Goal: Information Seeking & Learning: Find specific fact

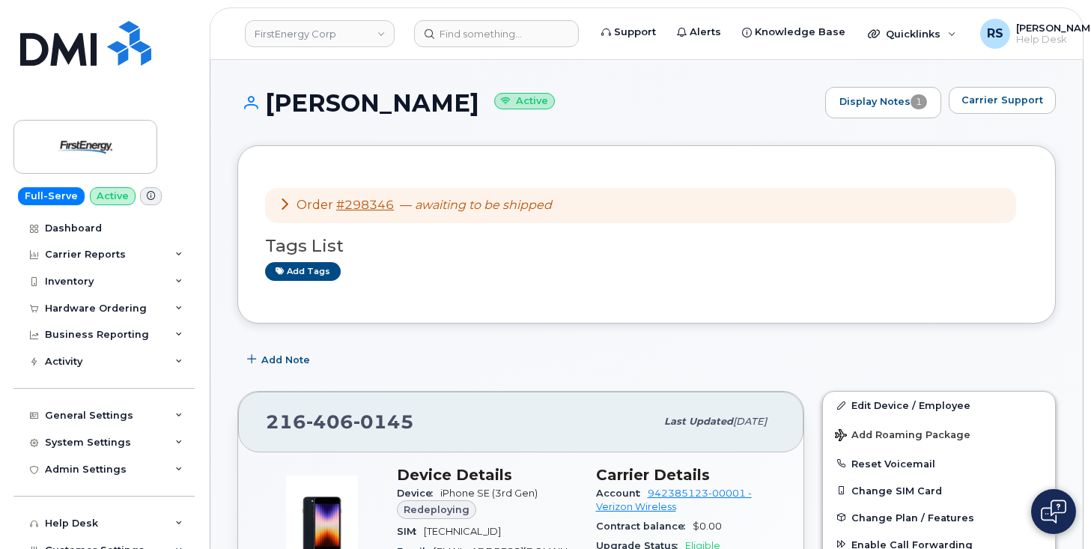
scroll to position [150, 0]
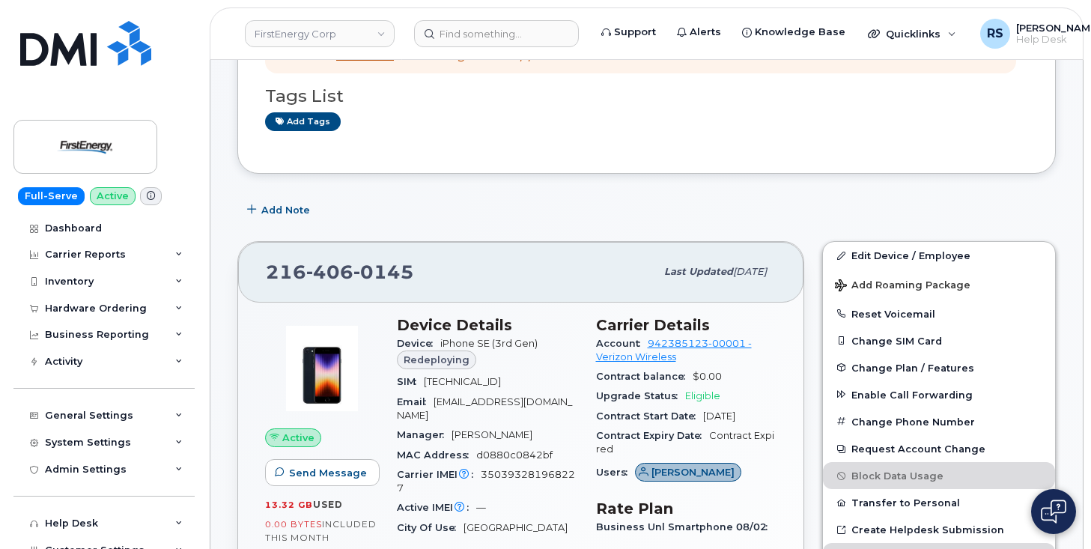
click at [8, 532] on div "Full-Serve Active Dashboard Carrier Reports Monthly Billing Data Daily Data Poo…" at bounding box center [101, 274] width 203 height 549
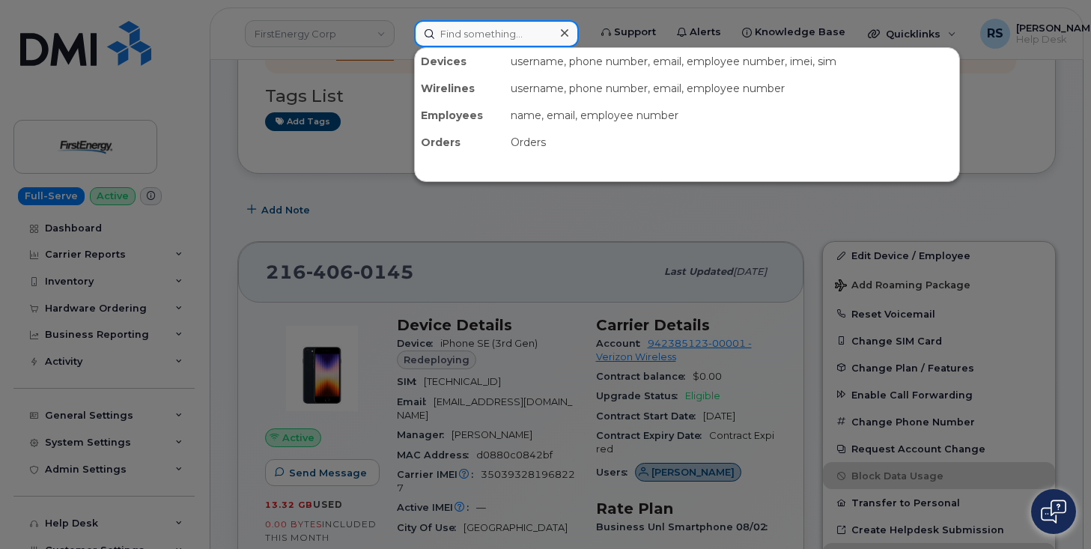
click at [461, 34] on input at bounding box center [496, 33] width 165 height 27
paste input "Pare"
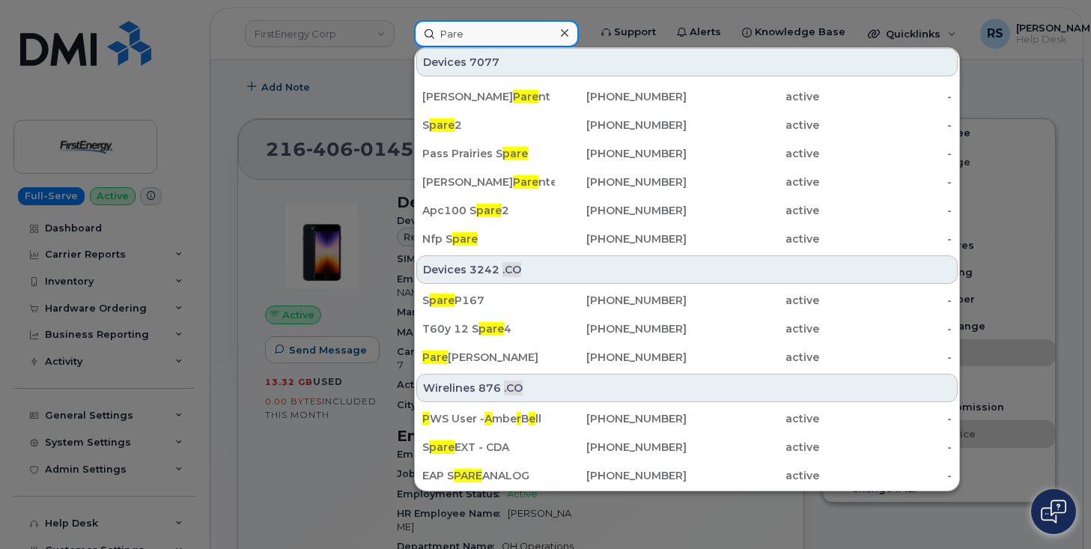
scroll to position [399, 0]
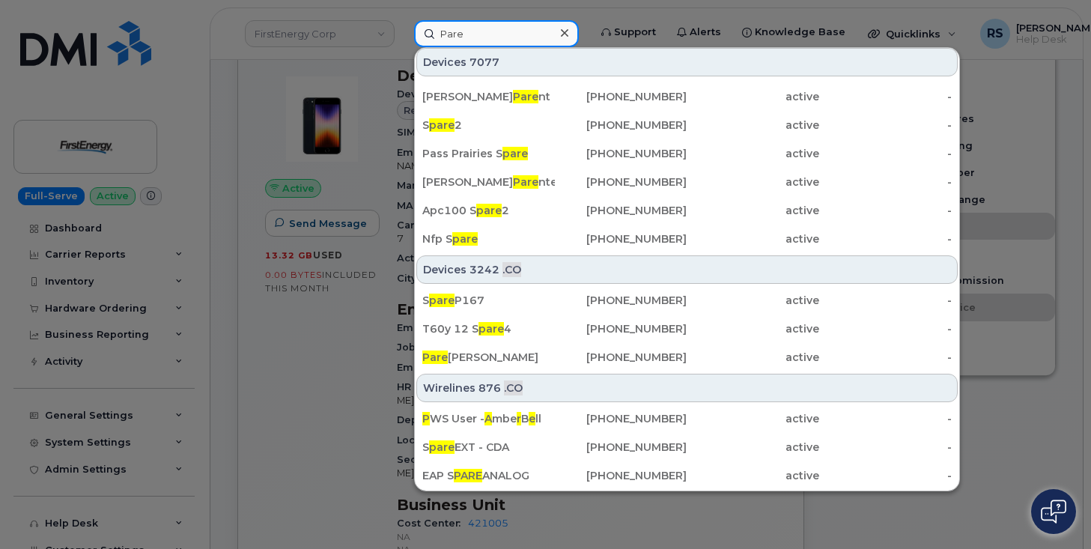
drag, startPoint x: 470, startPoint y: 36, endPoint x: 436, endPoint y: 31, distance: 34.1
click at [436, 31] on input "Pare" at bounding box center [496, 33] width 165 height 27
paste input "Alexandre"
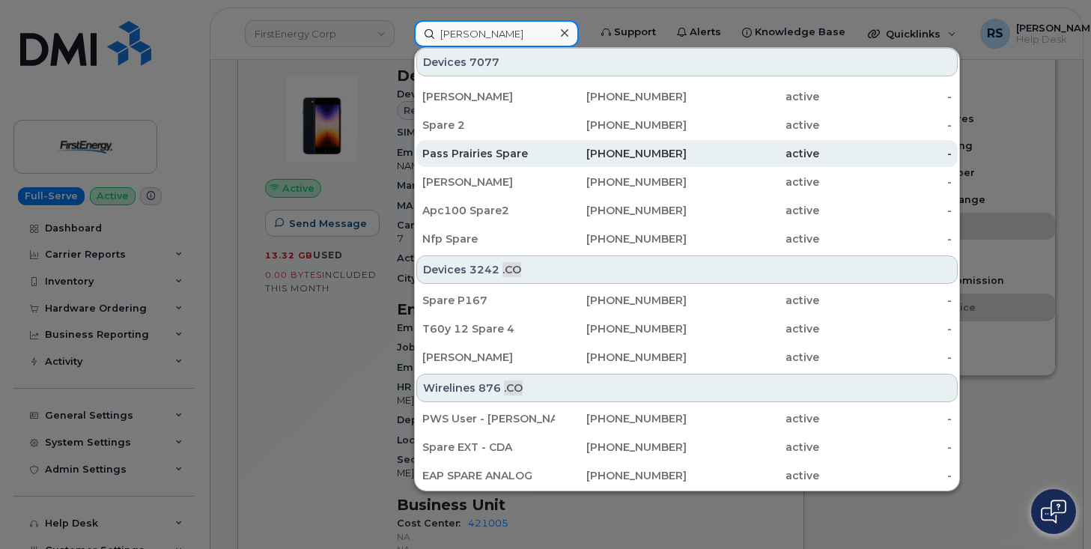
scroll to position [0, 0]
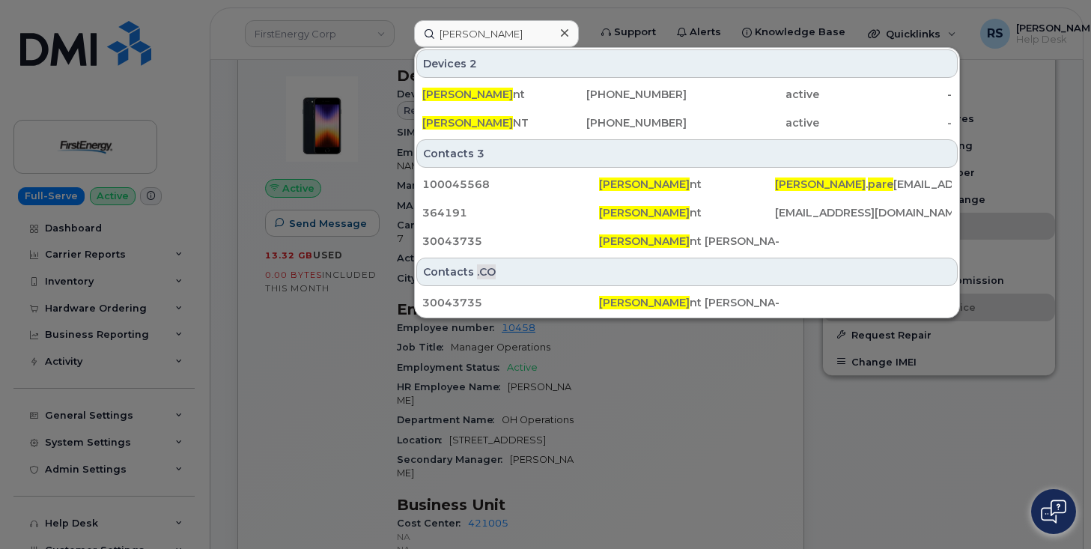
click at [7, 529] on div at bounding box center [545, 274] width 1091 height 549
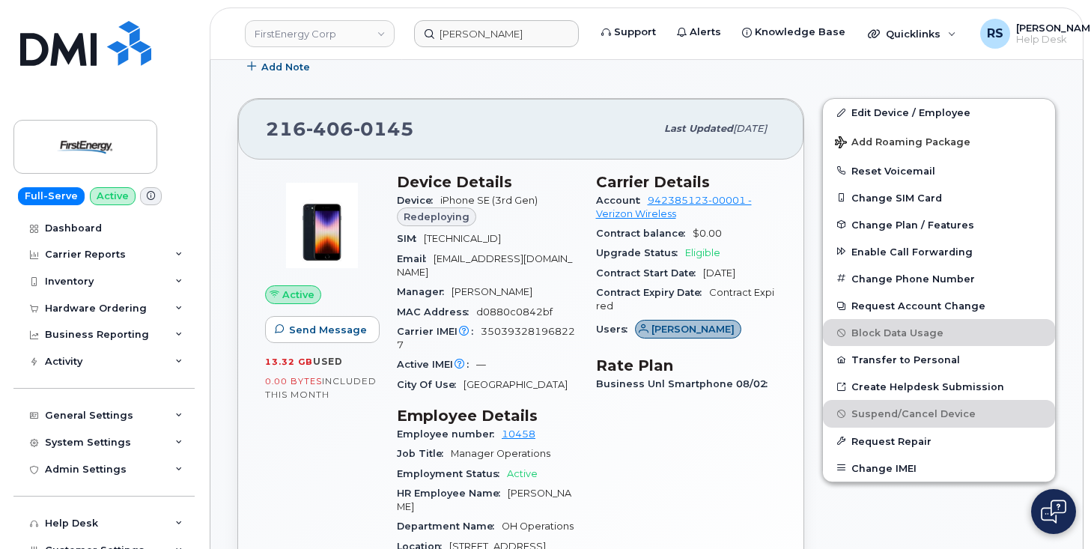
scroll to position [300, 0]
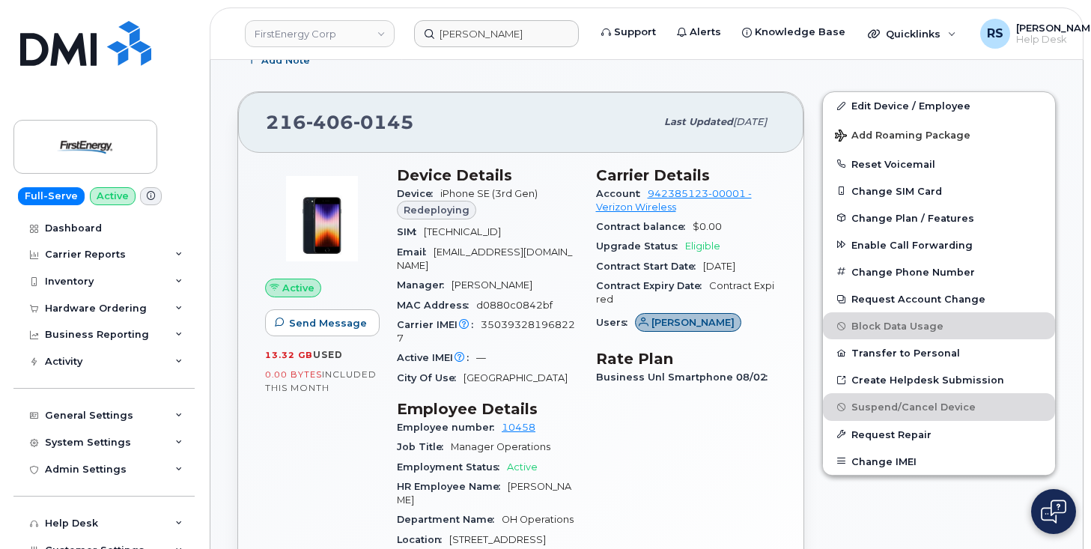
click at [9, 518] on div "Full-Serve Active Dashboard Carrier Reports Monthly Billing Data Daily Data Poo…" at bounding box center [101, 274] width 203 height 549
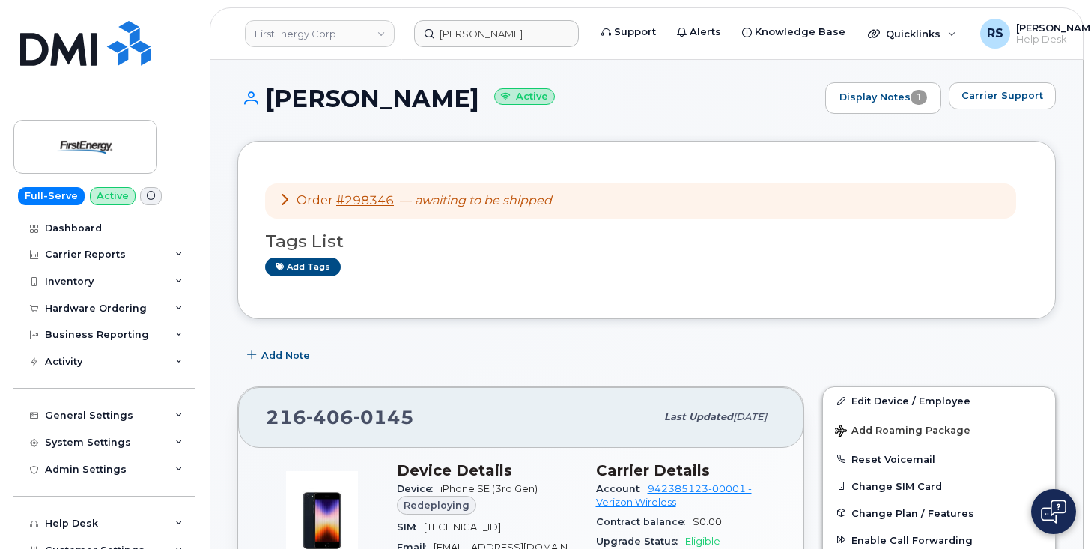
scroll to position [0, 0]
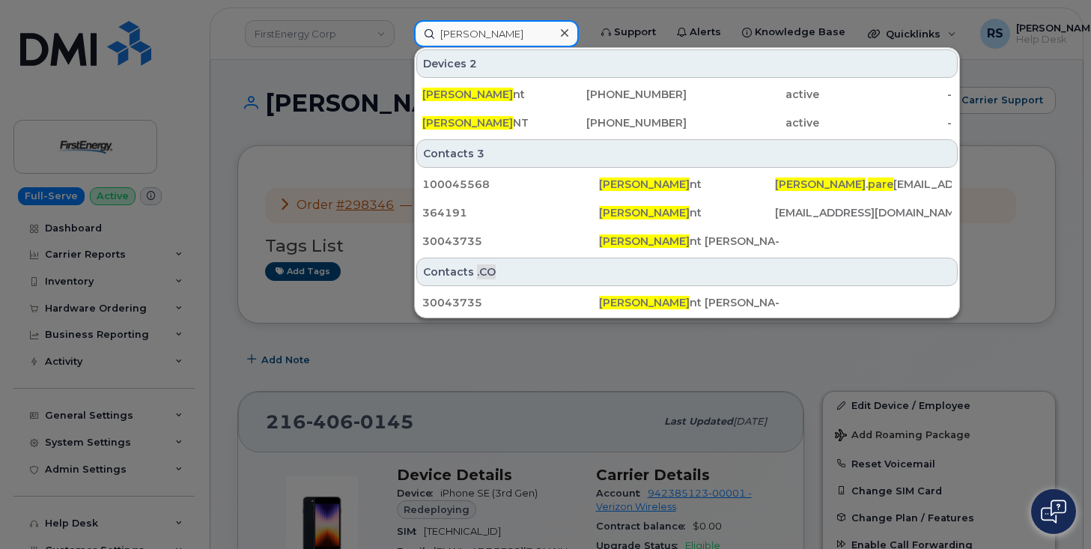
drag, startPoint x: 533, startPoint y: 34, endPoint x: 422, endPoint y: 34, distance: 111.6
click at [402, 31] on div "Alexandre Pare Devices 2 Alexandre Pare nt 514-770-3408 active - ALEXANDRE PARE…" at bounding box center [496, 33] width 189 height 27
paste input "Barbara Dy"
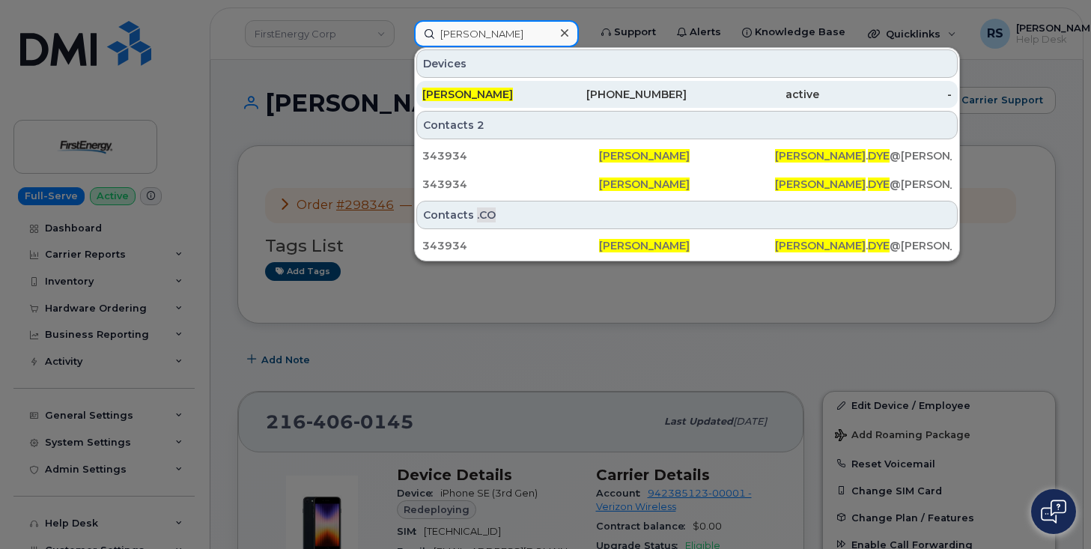
type input "Barbara Dye"
click at [451, 96] on span "BARBARA DYE" at bounding box center [467, 94] width 91 height 13
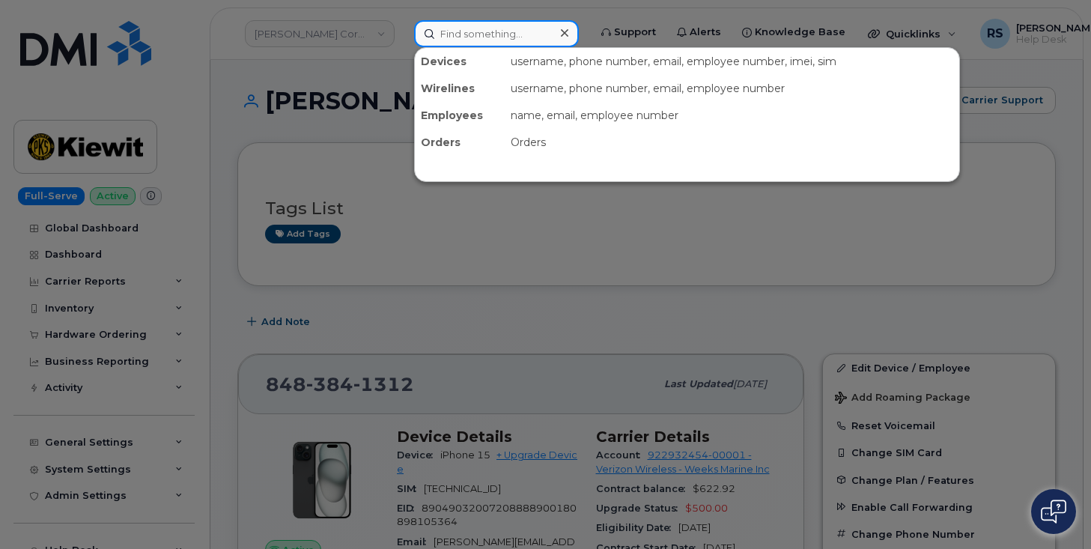
click at [452, 33] on input at bounding box center [496, 33] width 165 height 27
paste input "Ruben Rios"
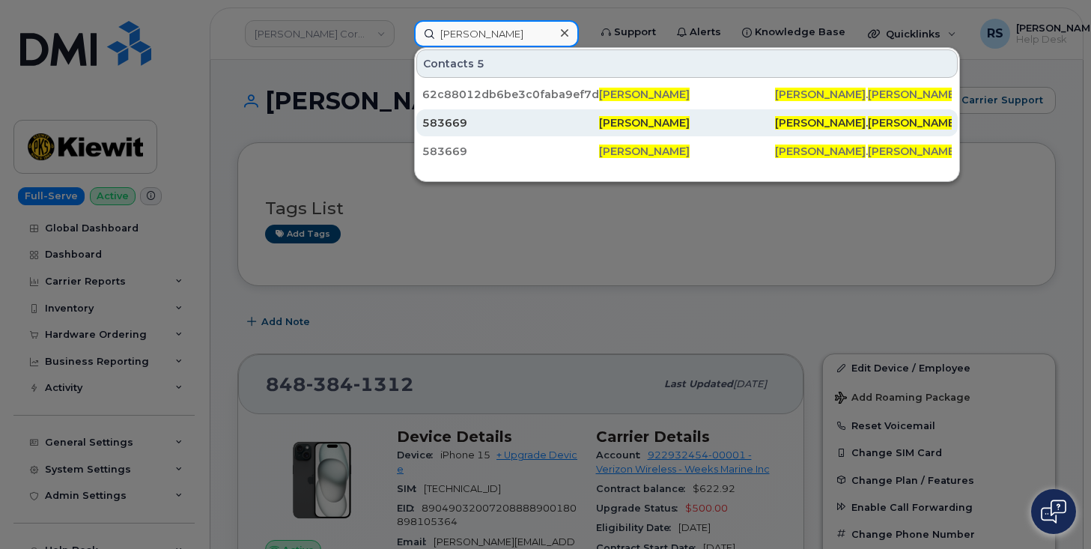
type input "Ruben Rios"
click at [599, 114] on div "583669" at bounding box center [687, 122] width 177 height 27
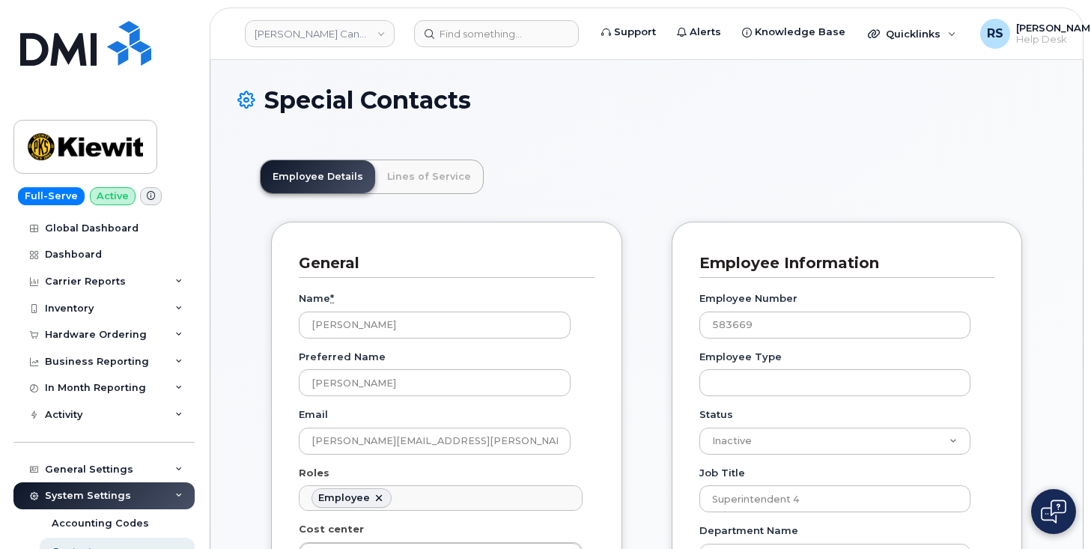
scroll to position [44, 0]
click at [702, 136] on div "Special Contacts" at bounding box center [646, 112] width 818 height 50
click at [460, 31] on input at bounding box center [496, 33] width 165 height 27
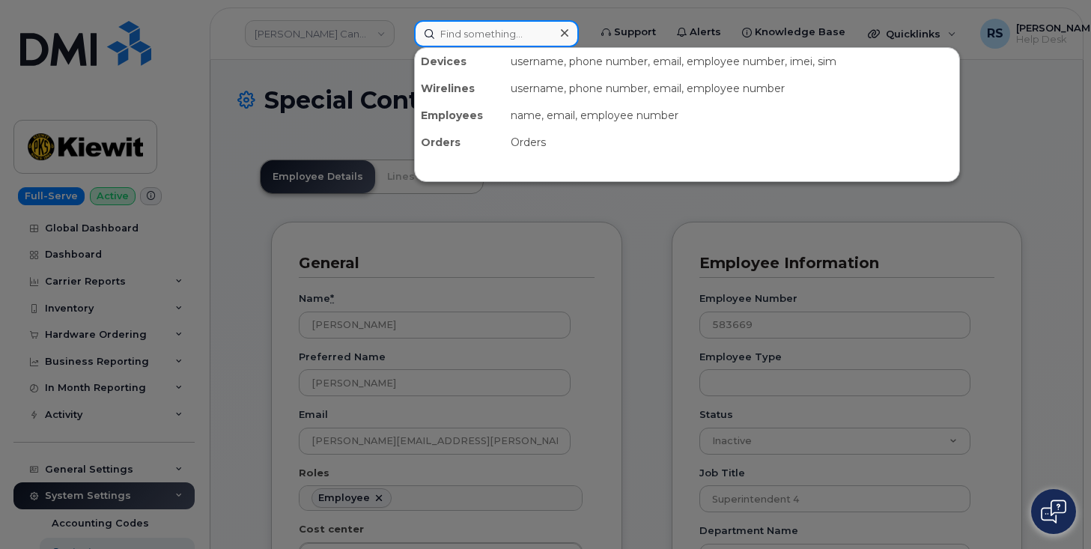
paste input "9139679069"
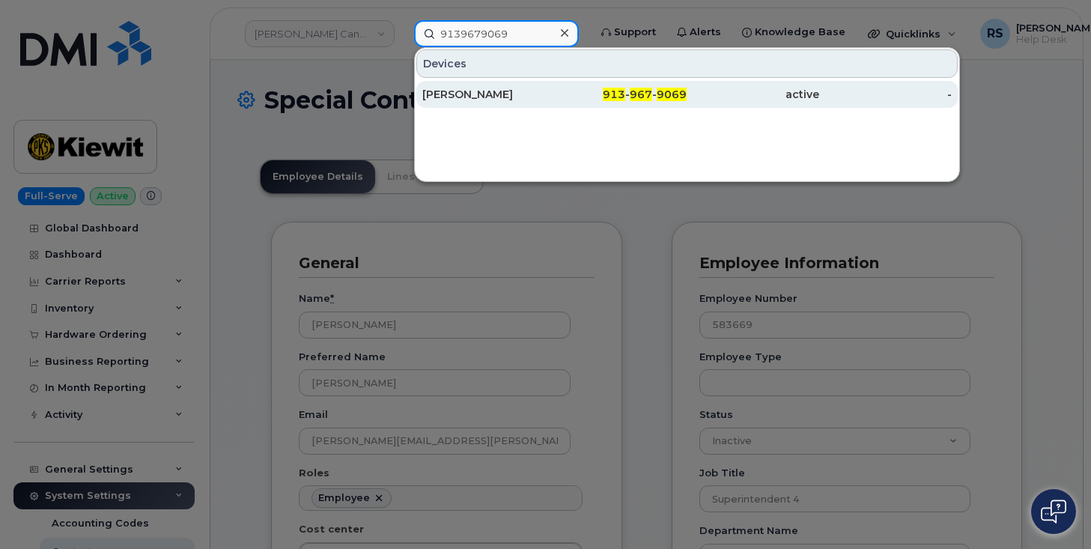
type input "9139679069"
click at [477, 95] on div "Mitchell Krasnopoler" at bounding box center [488, 94] width 133 height 15
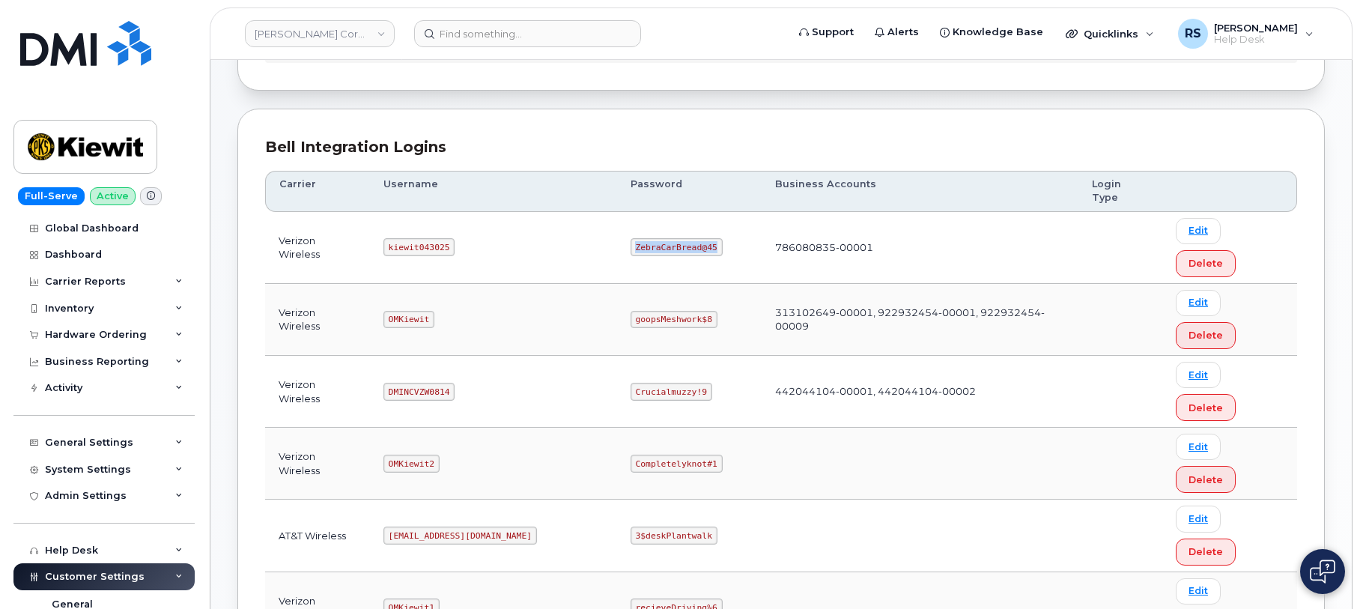
scroll to position [100, 0]
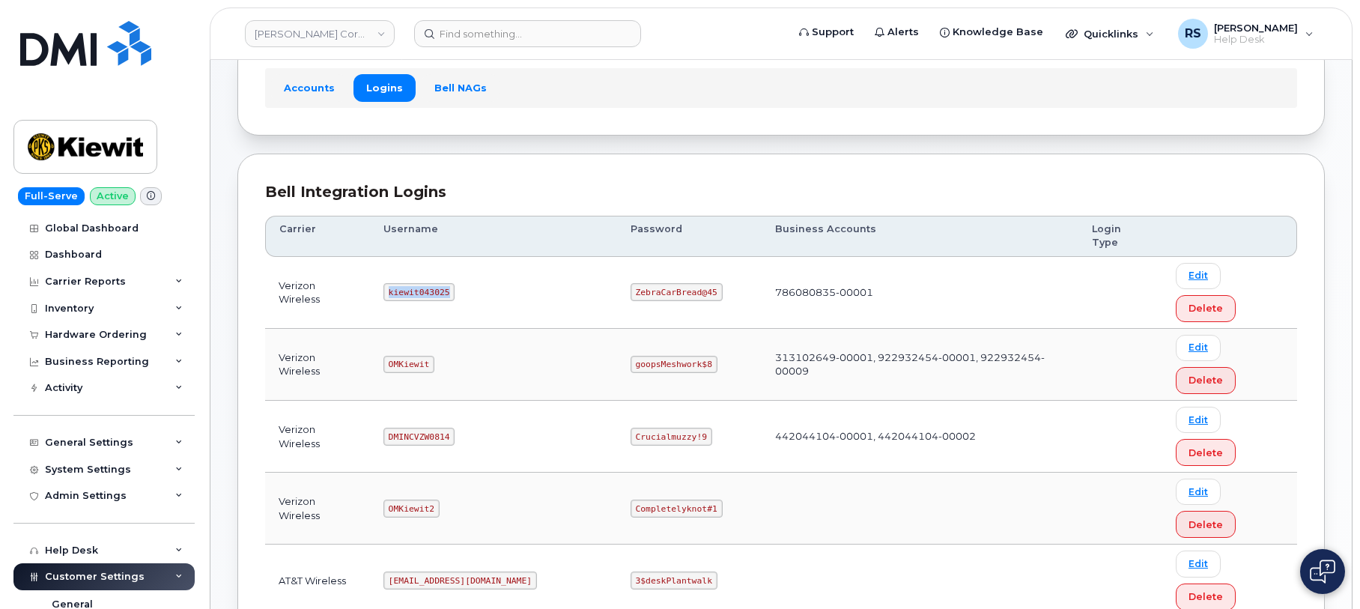
drag, startPoint x: 397, startPoint y: 260, endPoint x: 473, endPoint y: 270, distance: 76.3
click at [473, 270] on td "kiewit043025" at bounding box center [493, 293] width 247 height 72
copy code "kiewit043025"
drag, startPoint x: 586, startPoint y: 262, endPoint x: 663, endPoint y: 263, distance: 77.9
click at [663, 283] on code "ZebraCarBread@45" at bounding box center [677, 292] width 92 height 18
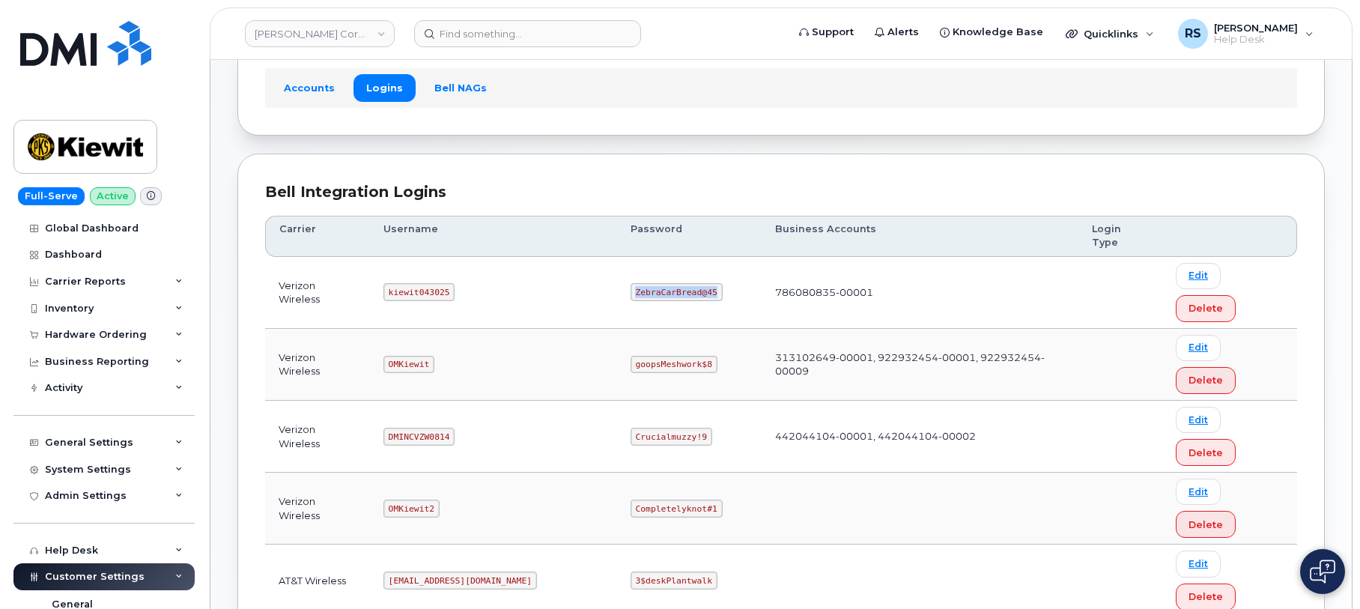
copy code "ZebraCarBread@45"
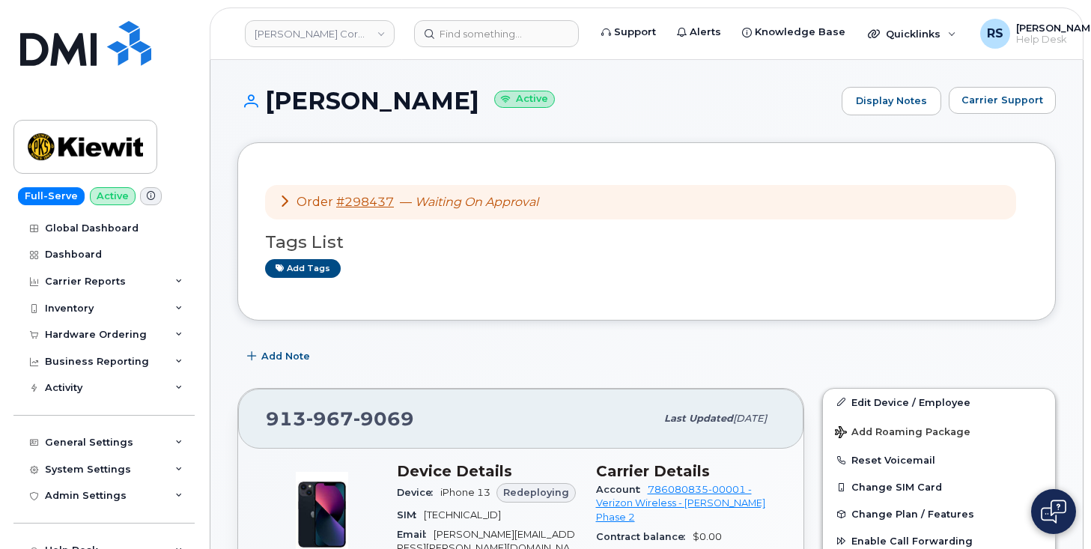
click at [7, 534] on div "Full-Serve Active Global Dashboard Dashboard Carrier Reports Monthly Billing Da…" at bounding box center [101, 274] width 203 height 549
click at [463, 33] on input at bounding box center [496, 33] width 165 height 27
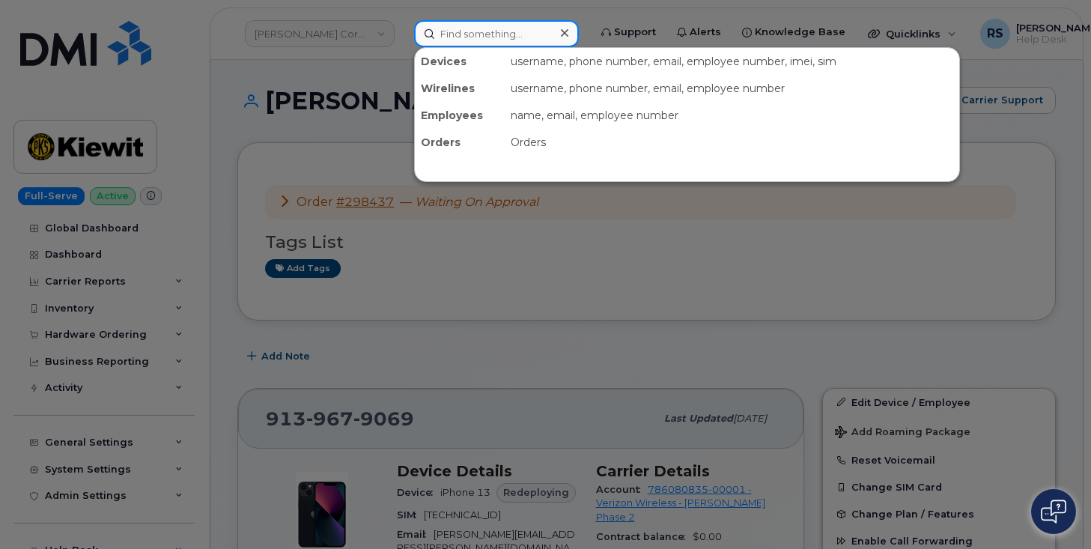
paste input "298441"
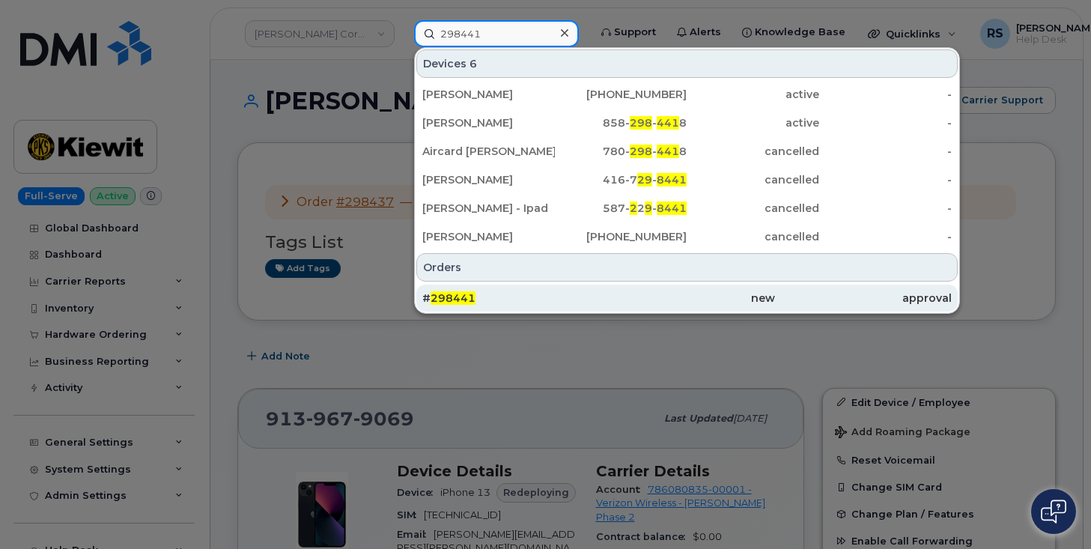
type input "298441"
click at [458, 297] on span "298441" at bounding box center [453, 297] width 45 height 13
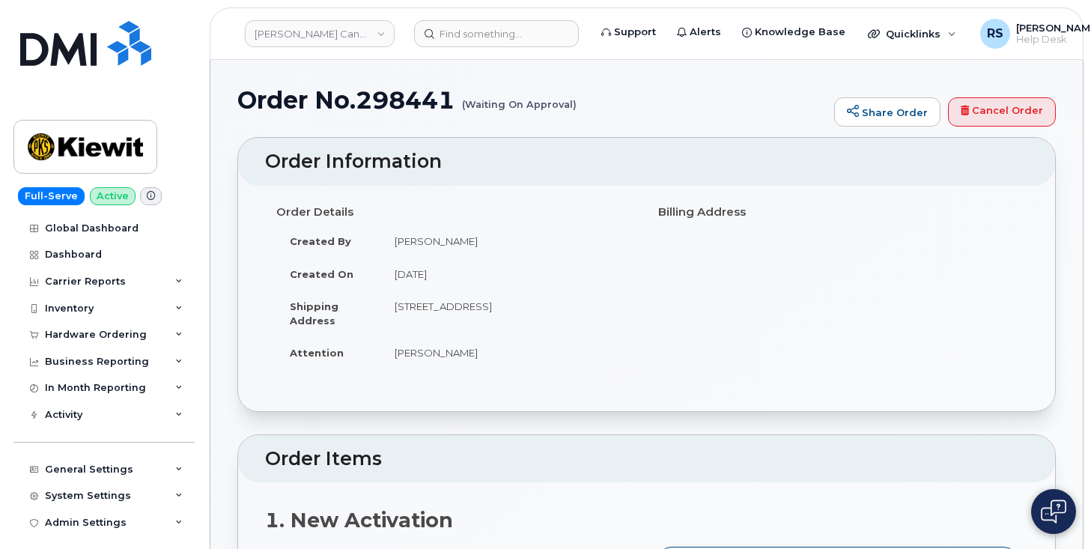
click at [409, 101] on h1 "Order No.298441 (Waiting On Approval)" at bounding box center [531, 100] width 589 height 26
click at [385, 98] on h1 "Order No.298441 (Waiting On Approval)" at bounding box center [531, 100] width 589 height 26
copy h1 "298441"
click at [89, 338] on div "Hardware Ordering" at bounding box center [96, 335] width 102 height 12
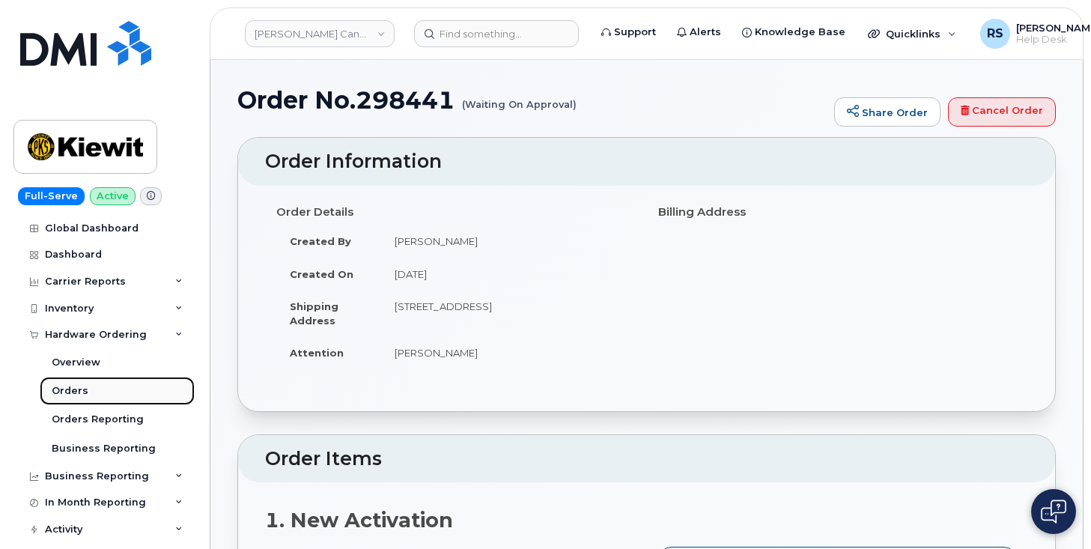
click at [73, 389] on div "Orders" at bounding box center [70, 390] width 37 height 13
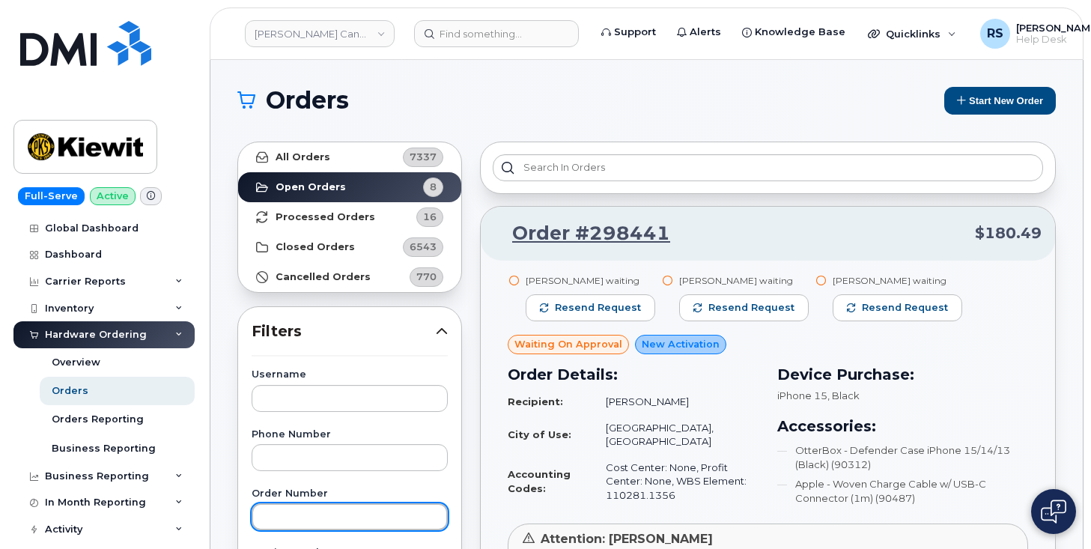
click at [285, 516] on input "text" at bounding box center [350, 516] width 196 height 27
paste input "298441"
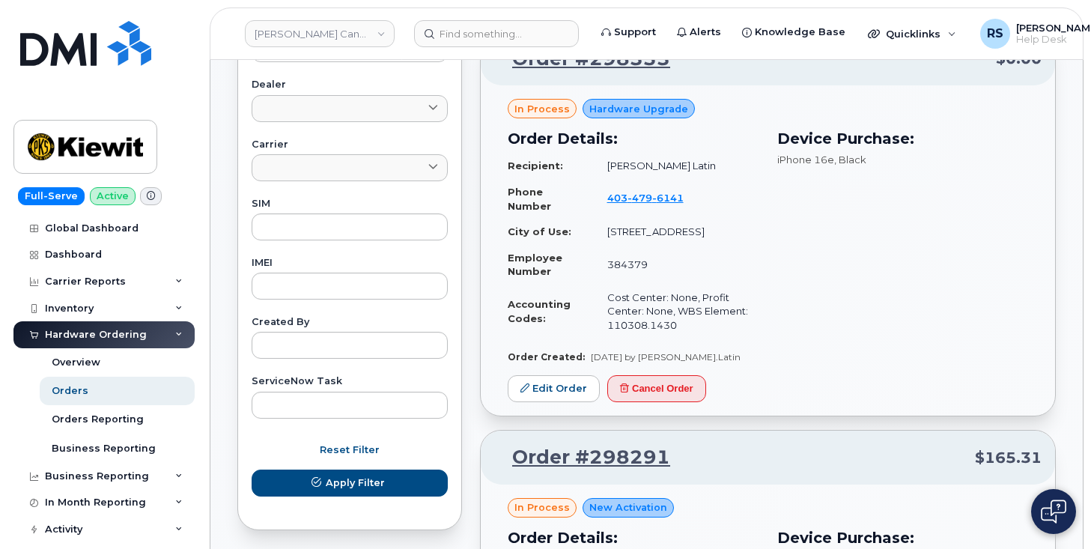
scroll to position [649, 0]
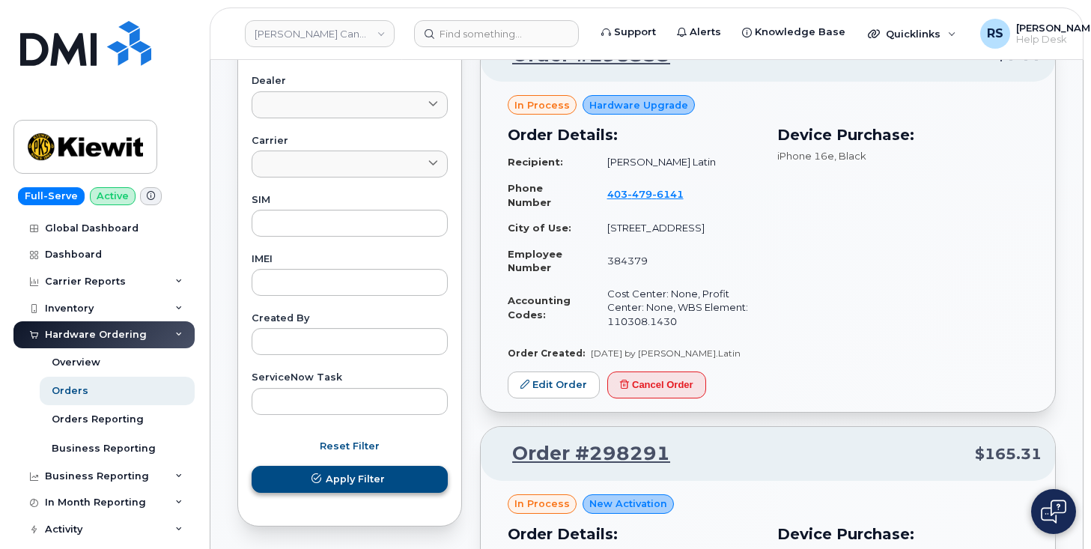
type input "298441"
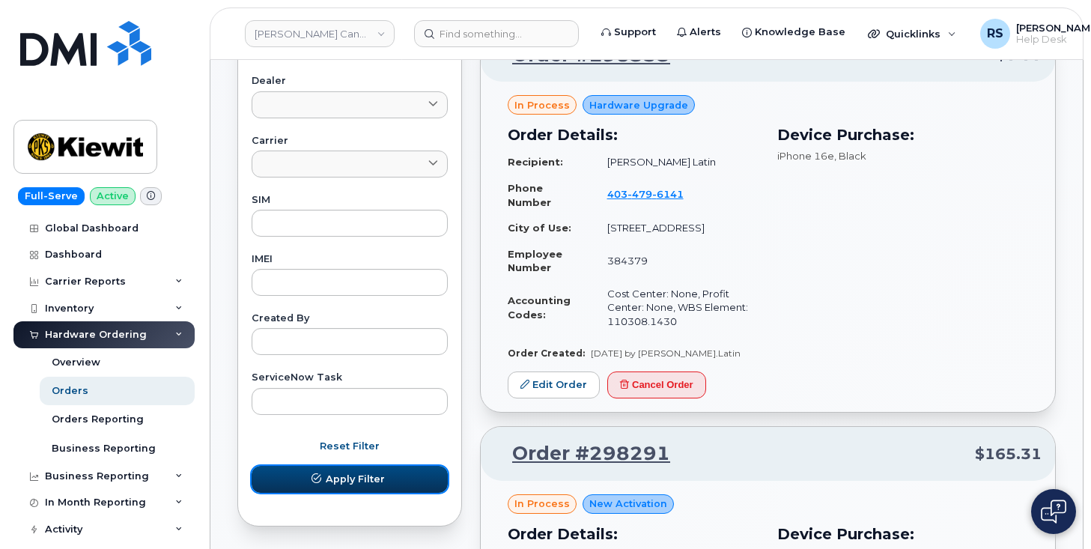
click at [379, 480] on span "Apply Filter" at bounding box center [355, 479] width 59 height 14
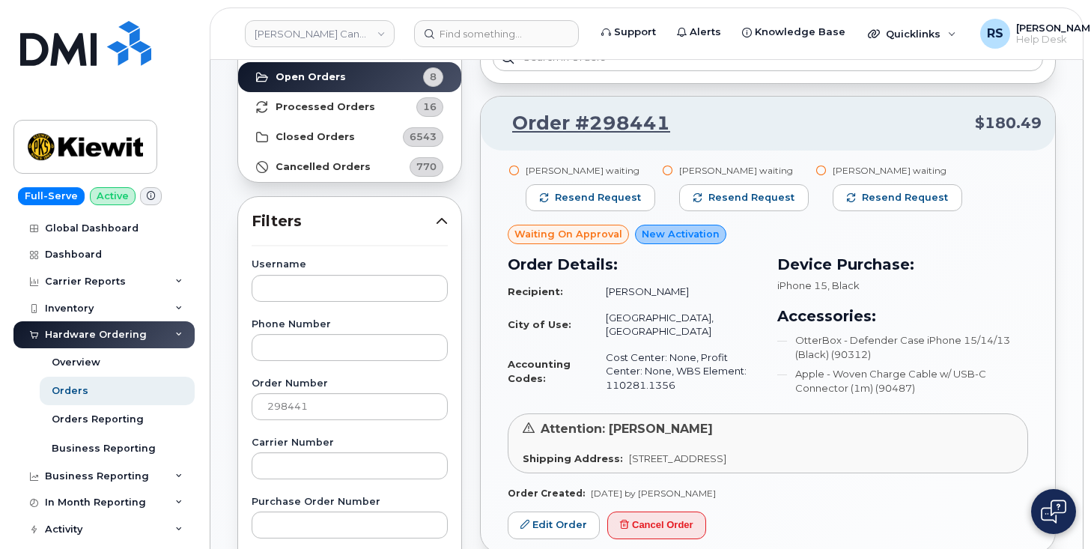
scroll to position [350, 0]
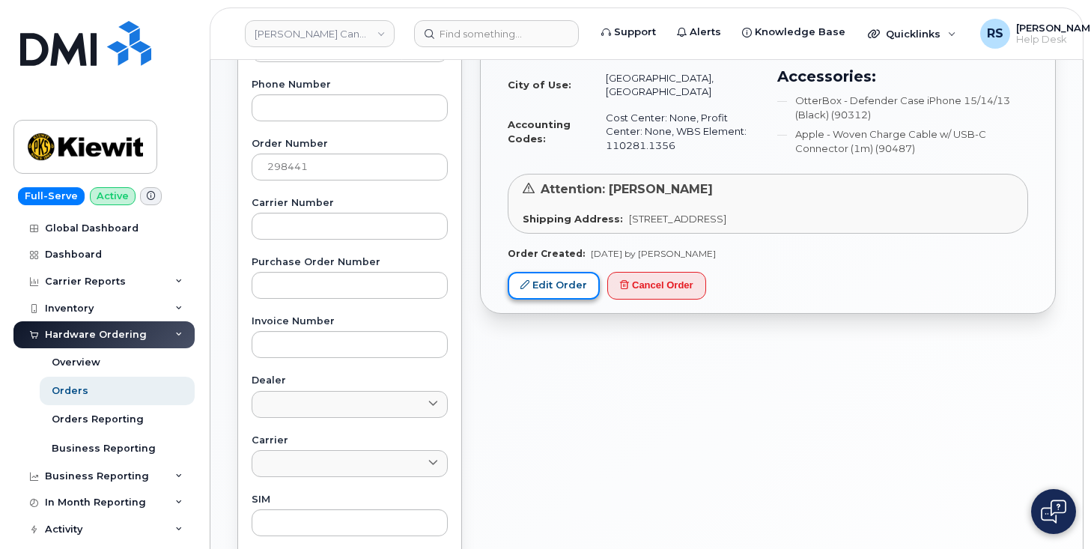
click at [556, 280] on link "Edit Order" at bounding box center [554, 286] width 92 height 28
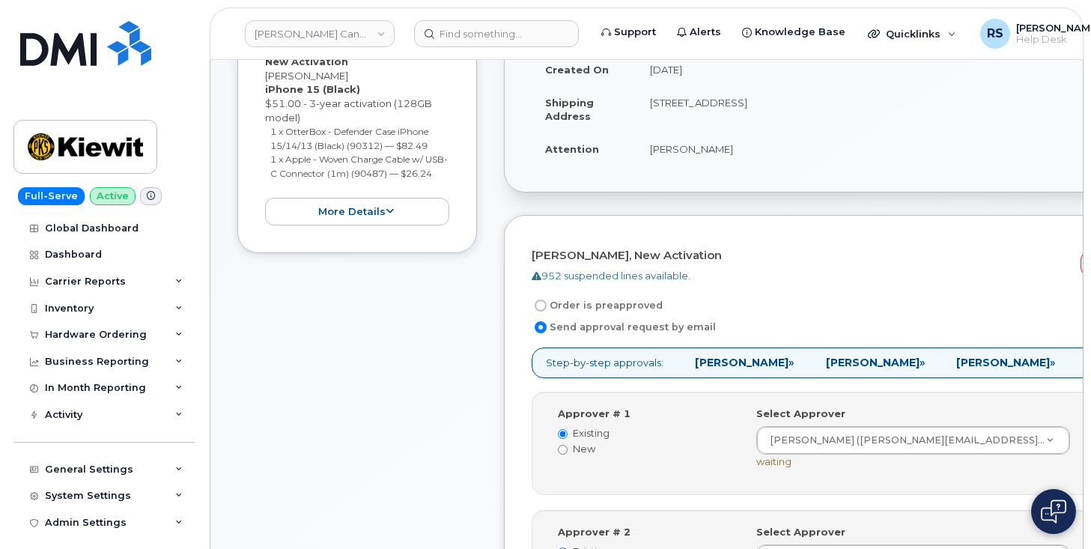
scroll to position [300, 0]
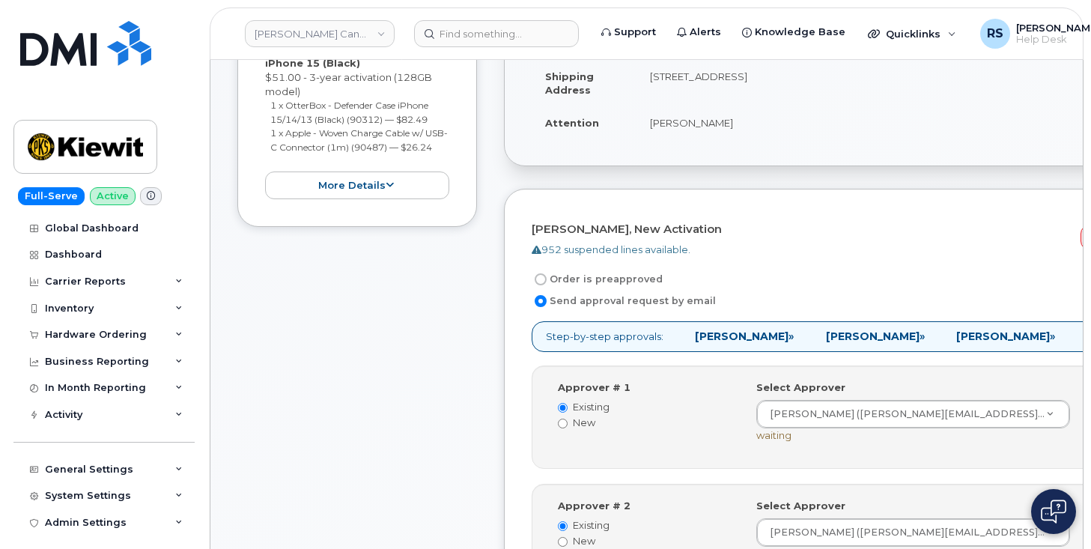
click at [808, 256] on div "952 suspended lines available." at bounding box center [838, 250] width 612 height 14
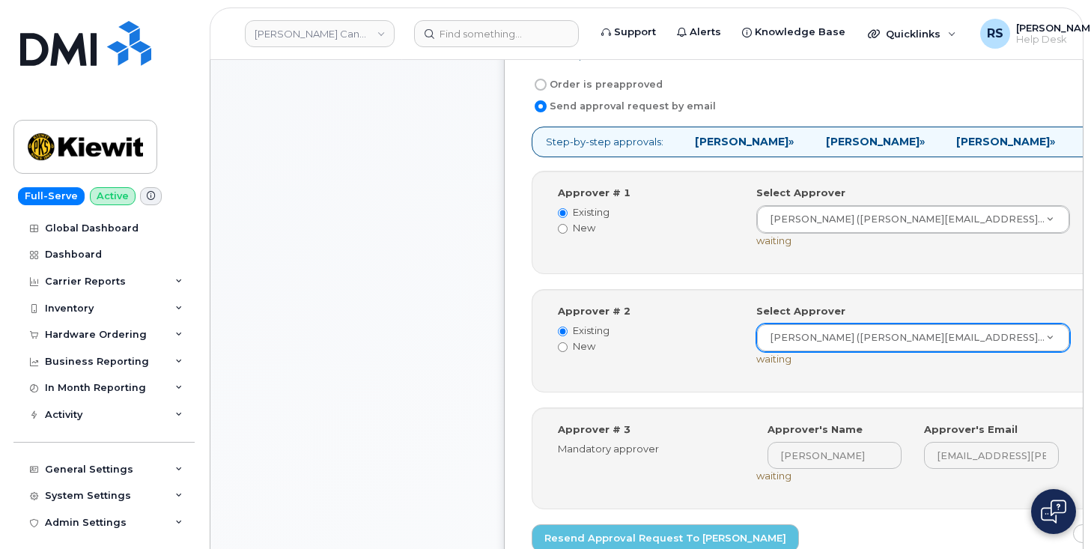
scroll to position [549, 0]
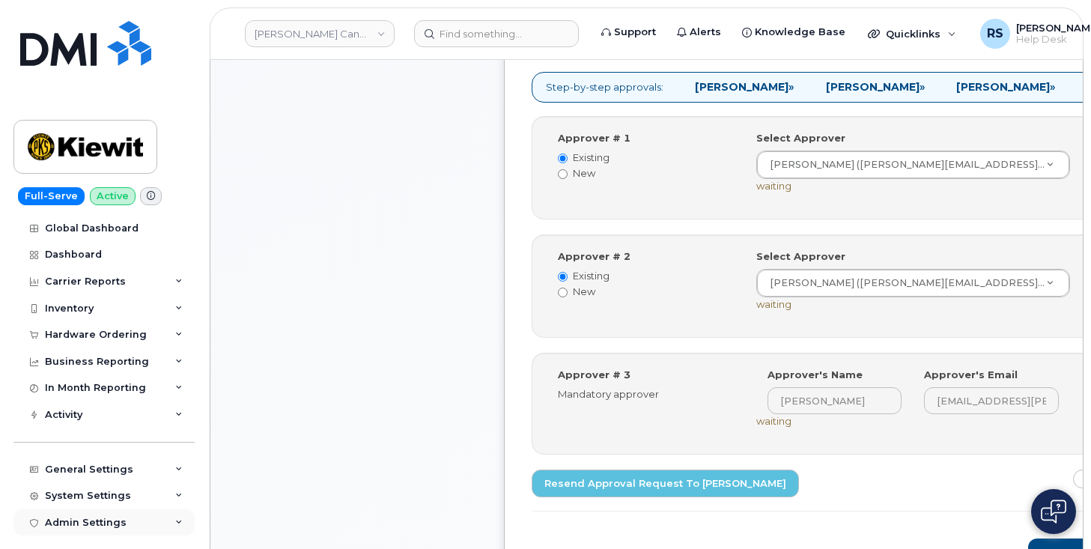
click at [15, 531] on div "Admin Settings" at bounding box center [103, 522] width 181 height 27
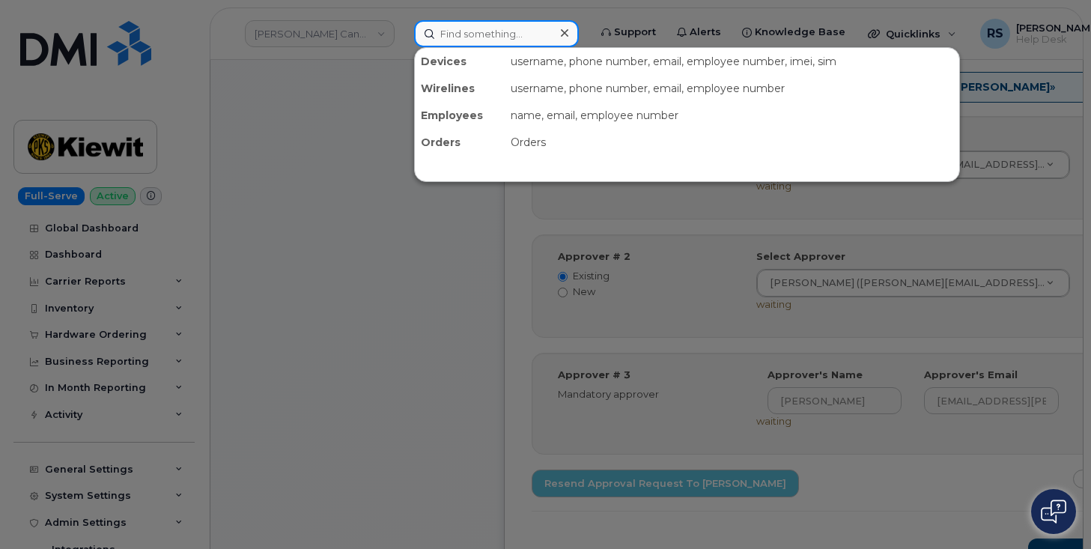
click at [476, 28] on input at bounding box center [496, 33] width 165 height 27
paste input "Chris Jensen"
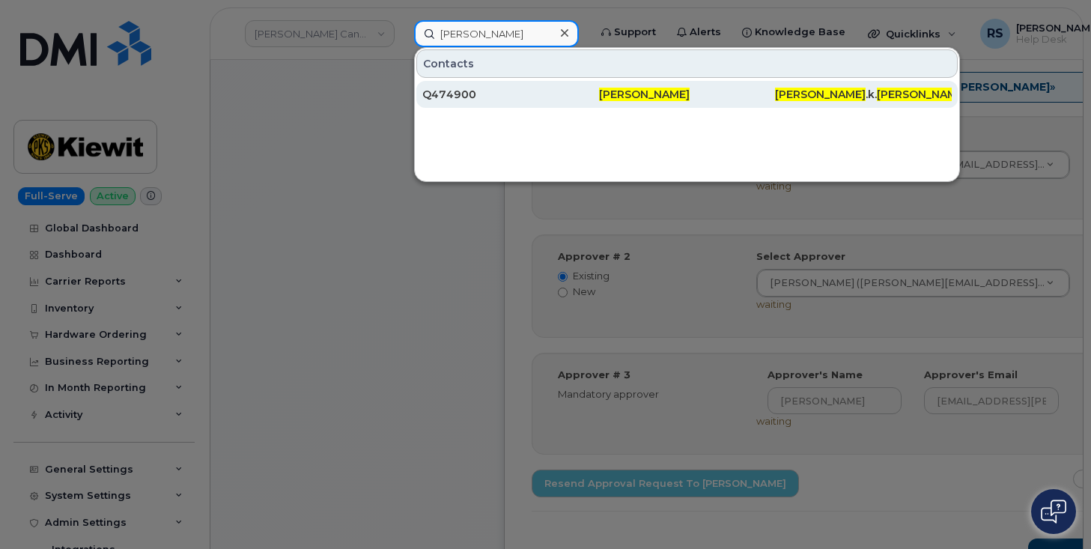
type input "Chris Jensen"
click at [446, 91] on div "Q474900" at bounding box center [510, 94] width 177 height 15
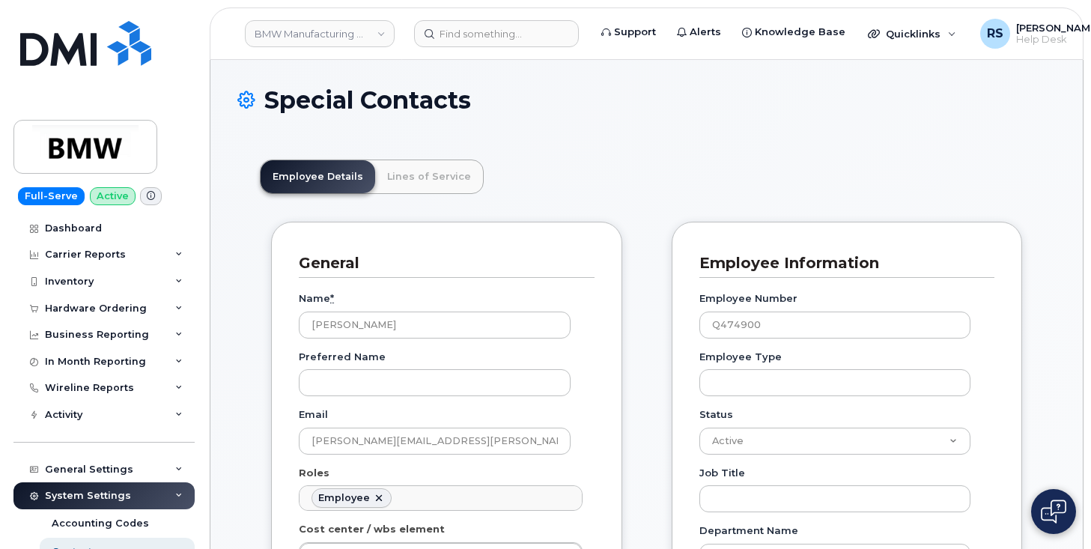
scroll to position [44, 0]
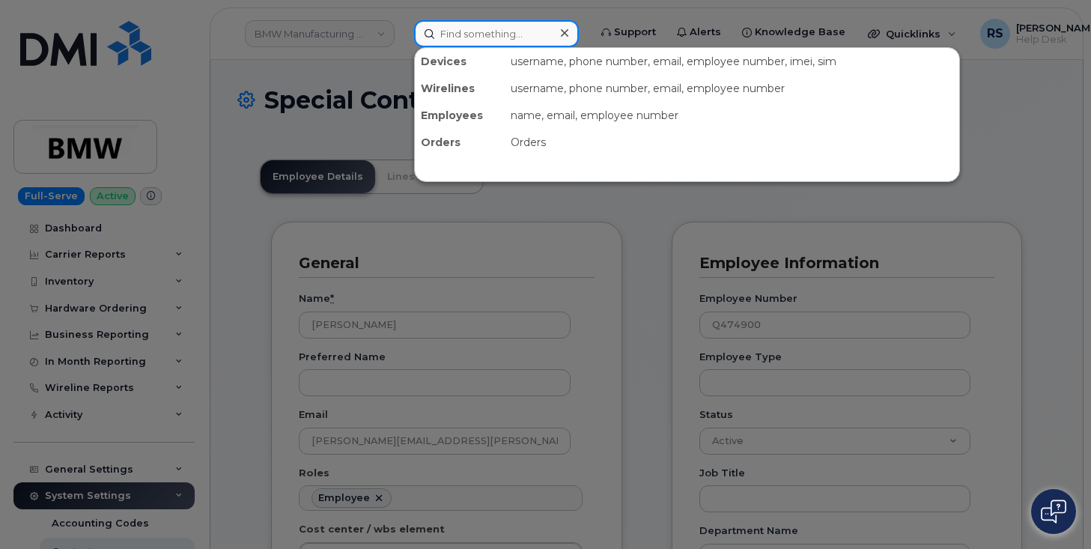
click at [467, 33] on input at bounding box center [496, 33] width 165 height 27
paste input "9134150525"
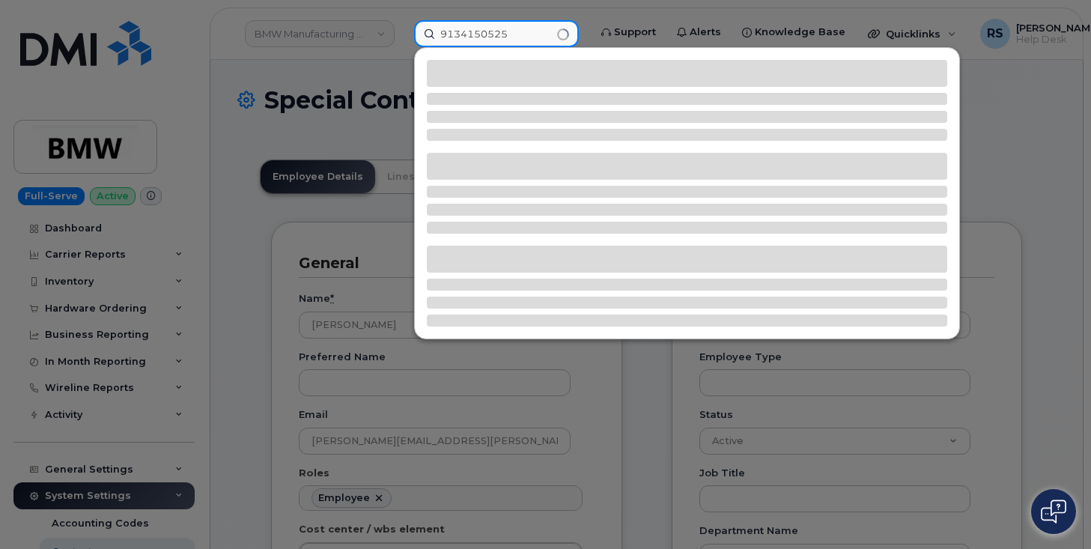
type input "9134150525"
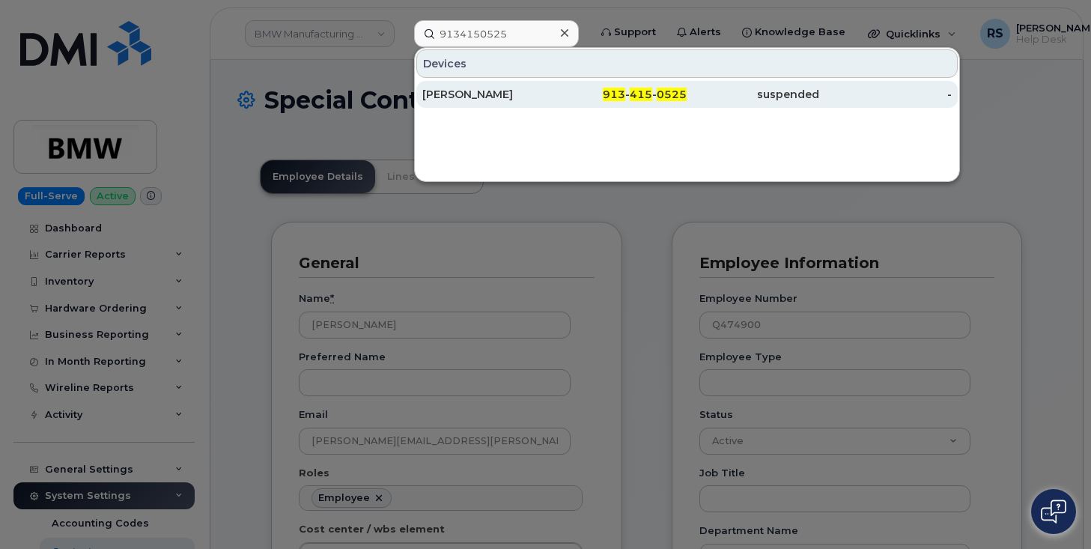
click at [460, 91] on div "CAROL MARKS" at bounding box center [488, 94] width 133 height 15
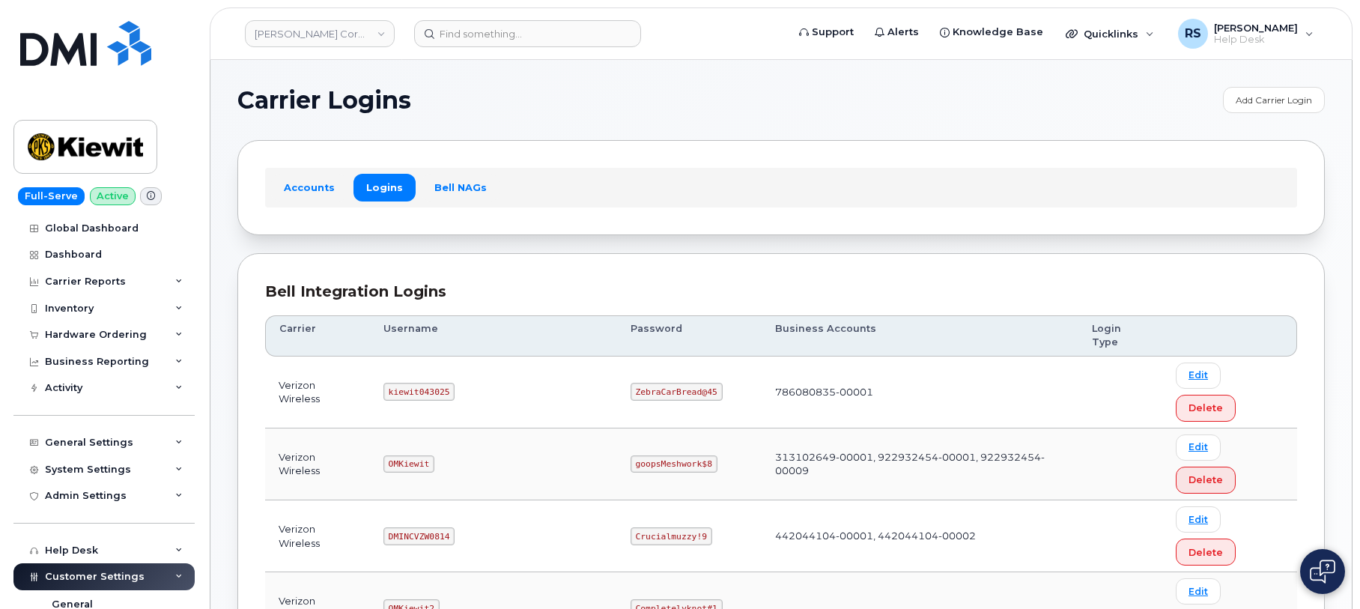
scroll to position [100, 0]
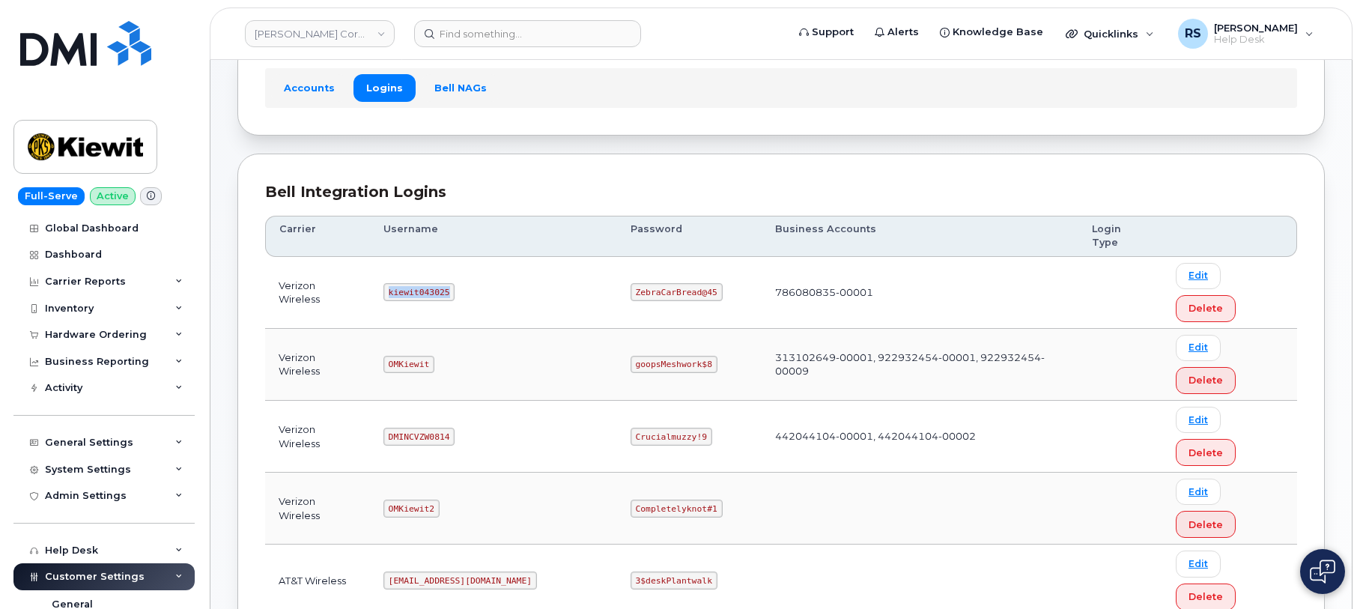
drag, startPoint x: 397, startPoint y: 260, endPoint x: 476, endPoint y: 266, distance: 79.6
click at [476, 266] on td "kiewit043025" at bounding box center [493, 293] width 247 height 72
copy code "kiewit043025"
drag, startPoint x: 588, startPoint y: 260, endPoint x: 681, endPoint y: 266, distance: 93.0
click at [700, 260] on td "ZebraCarBread@45" at bounding box center [689, 293] width 145 height 72
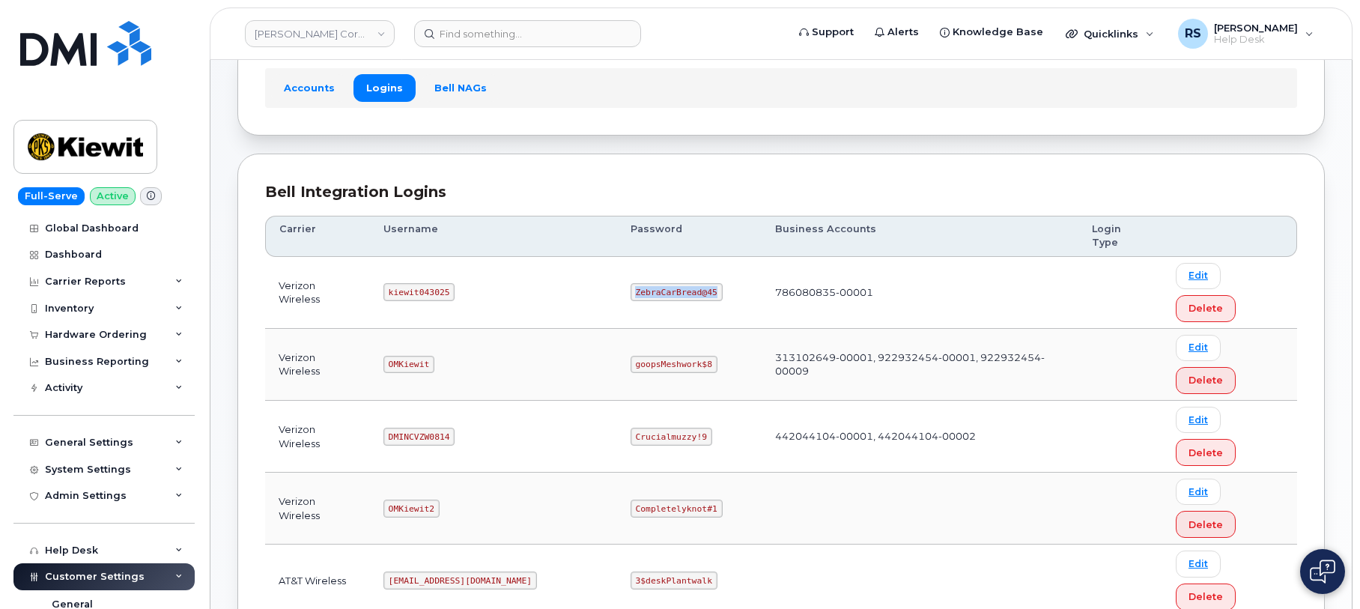
copy code "ZebraCarBread@45"
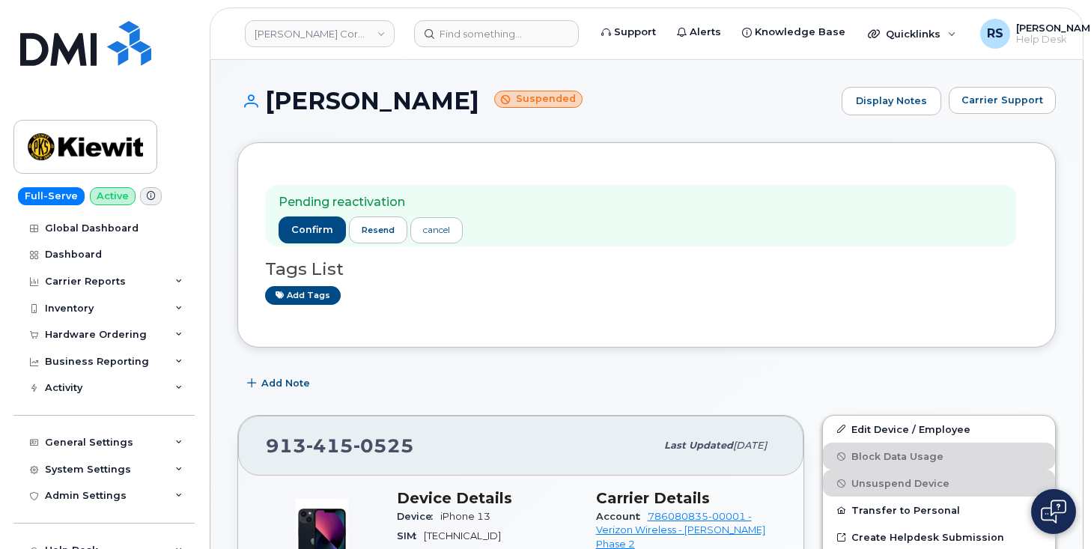
click at [474, 292] on div "Add tags" at bounding box center [640, 295] width 751 height 19
click at [303, 228] on span "confirm" at bounding box center [312, 229] width 42 height 13
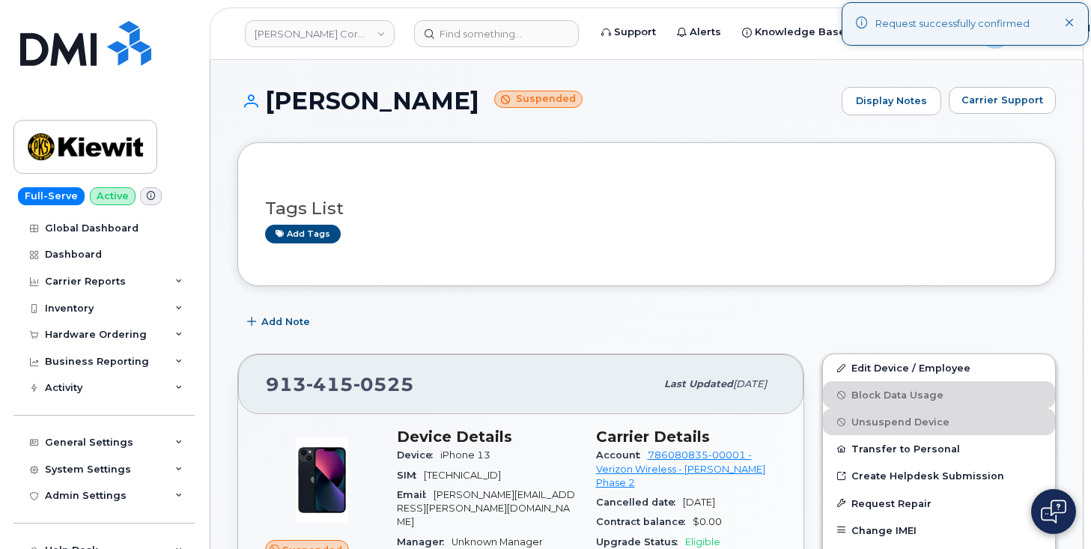
click at [707, 124] on div "[PERSON_NAME] Suspended Display Notes Carrier Support" at bounding box center [646, 114] width 818 height 55
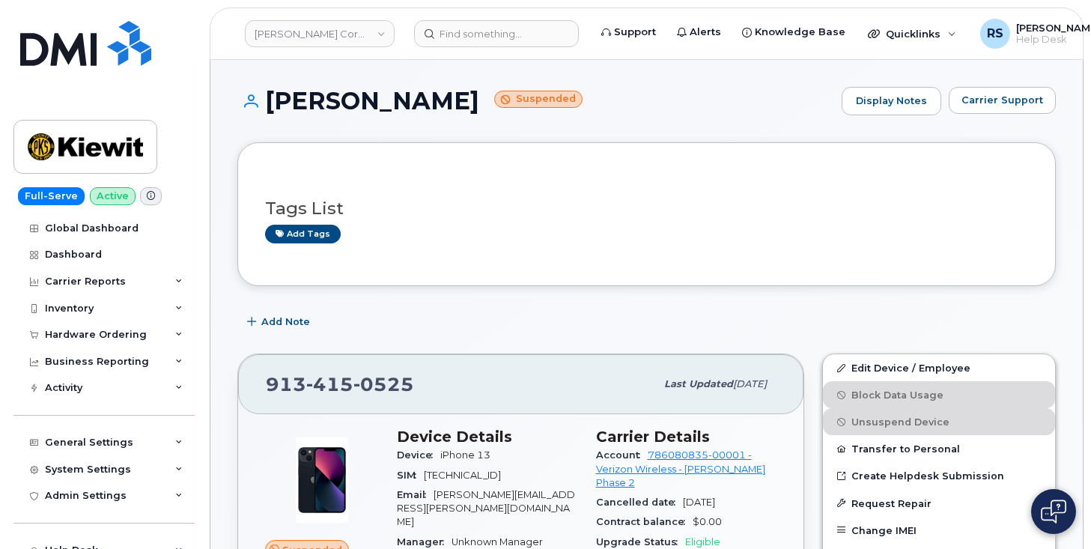
click at [648, 106] on h1 "[PERSON_NAME] Suspended" at bounding box center [535, 101] width 597 height 26
click at [455, 332] on div "Add Note" at bounding box center [646, 322] width 818 height 27
click at [457, 34] on input at bounding box center [496, 33] width 165 height 27
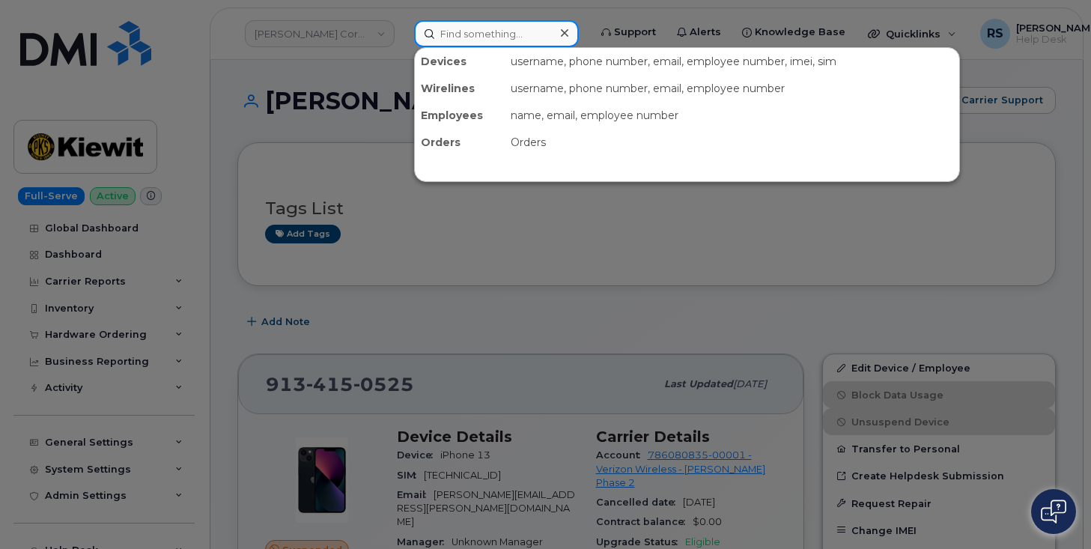
paste input "8609361921"
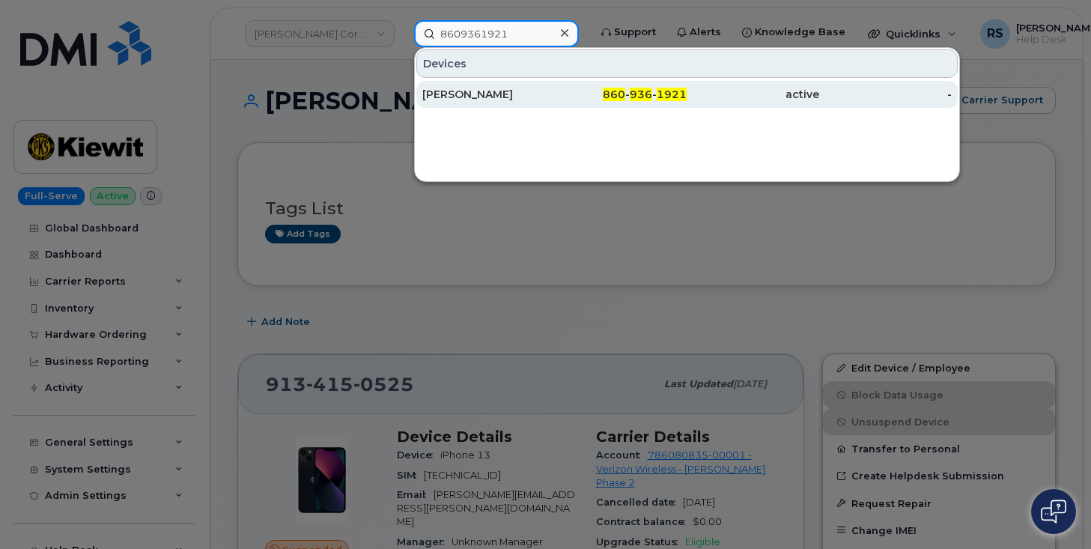
type input "8609361921"
click at [555, 88] on div "[PERSON_NAME]" at bounding box center [621, 94] width 133 height 27
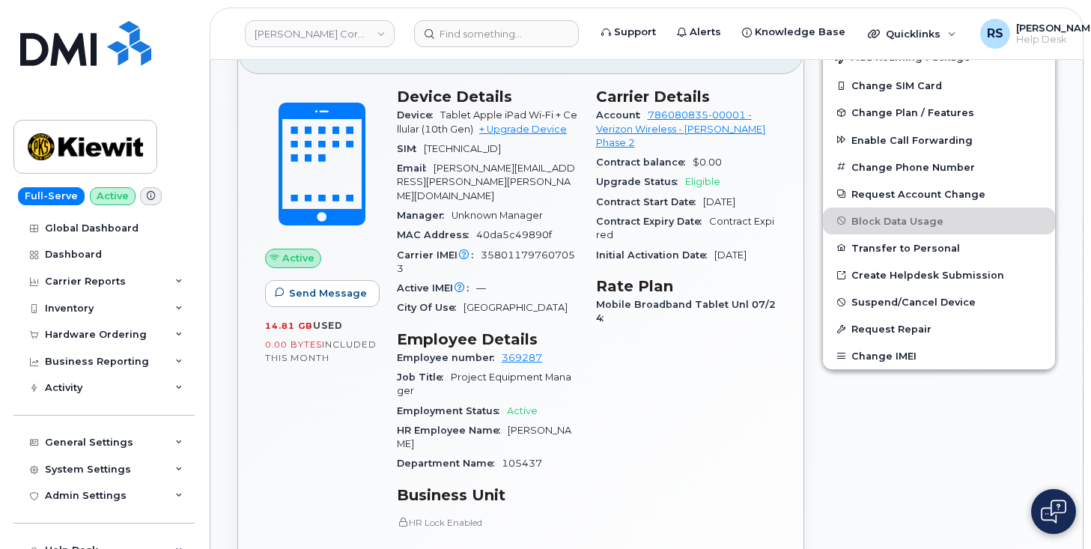
scroll to position [449, 0]
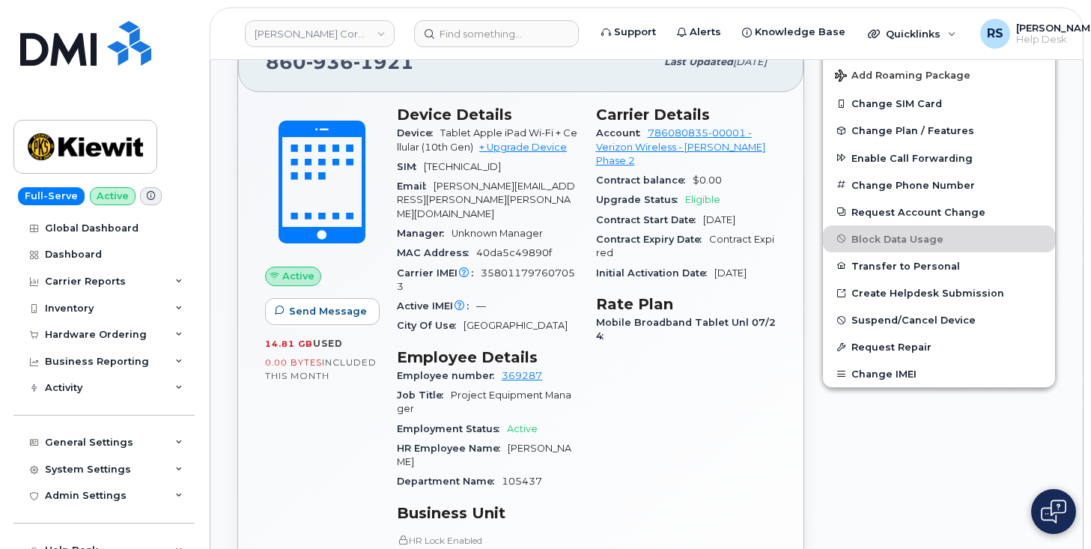
click at [920, 464] on div "Edit Device / Employee Add Roaming Package Change SIM Card Change Plan / Featur…" at bounding box center [939, 419] width 252 height 795
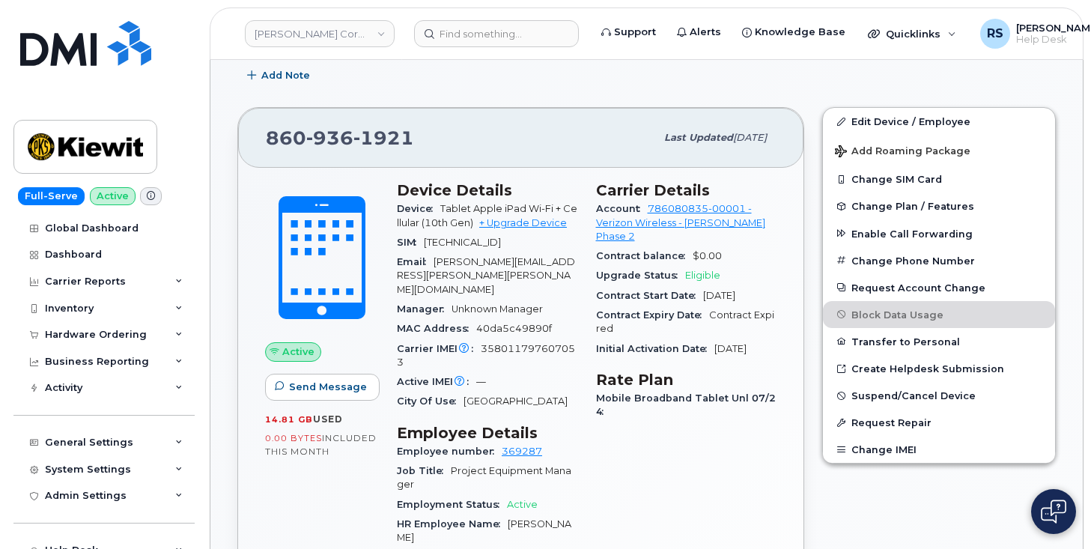
scroll to position [350, 0]
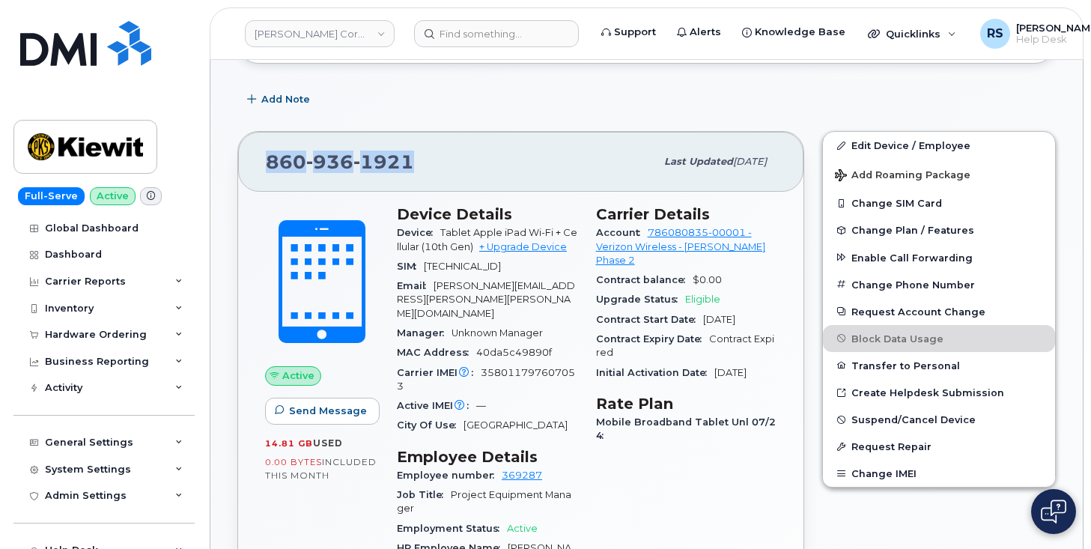
drag, startPoint x: 418, startPoint y: 165, endPoint x: 265, endPoint y: 162, distance: 152.8
click at [265, 162] on div "[PHONE_NUMBER] Last updated [DATE]" at bounding box center [520, 162] width 565 height 60
copy span "[PHONE_NUMBER]"
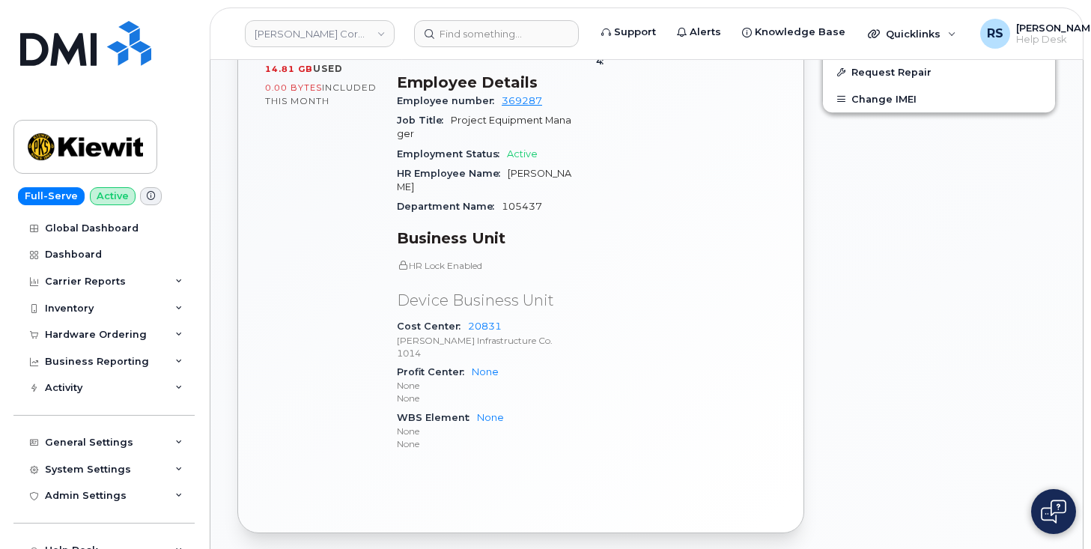
scroll to position [749, 0]
